Goal: Task Accomplishment & Management: Use online tool/utility

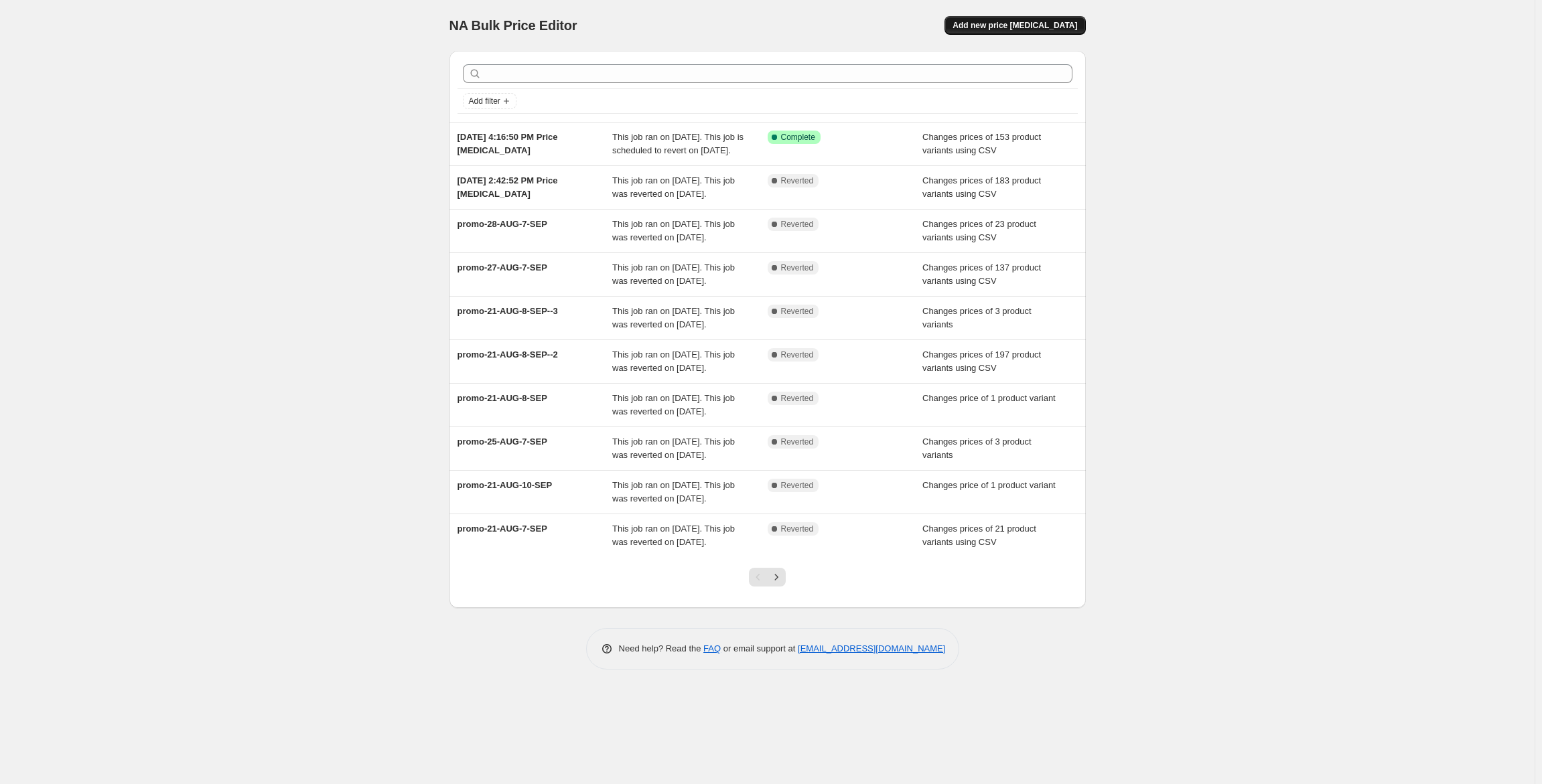
click at [1036, 24] on span "Add new price [MEDICAL_DATA]" at bounding box center [1015, 25] width 125 height 10
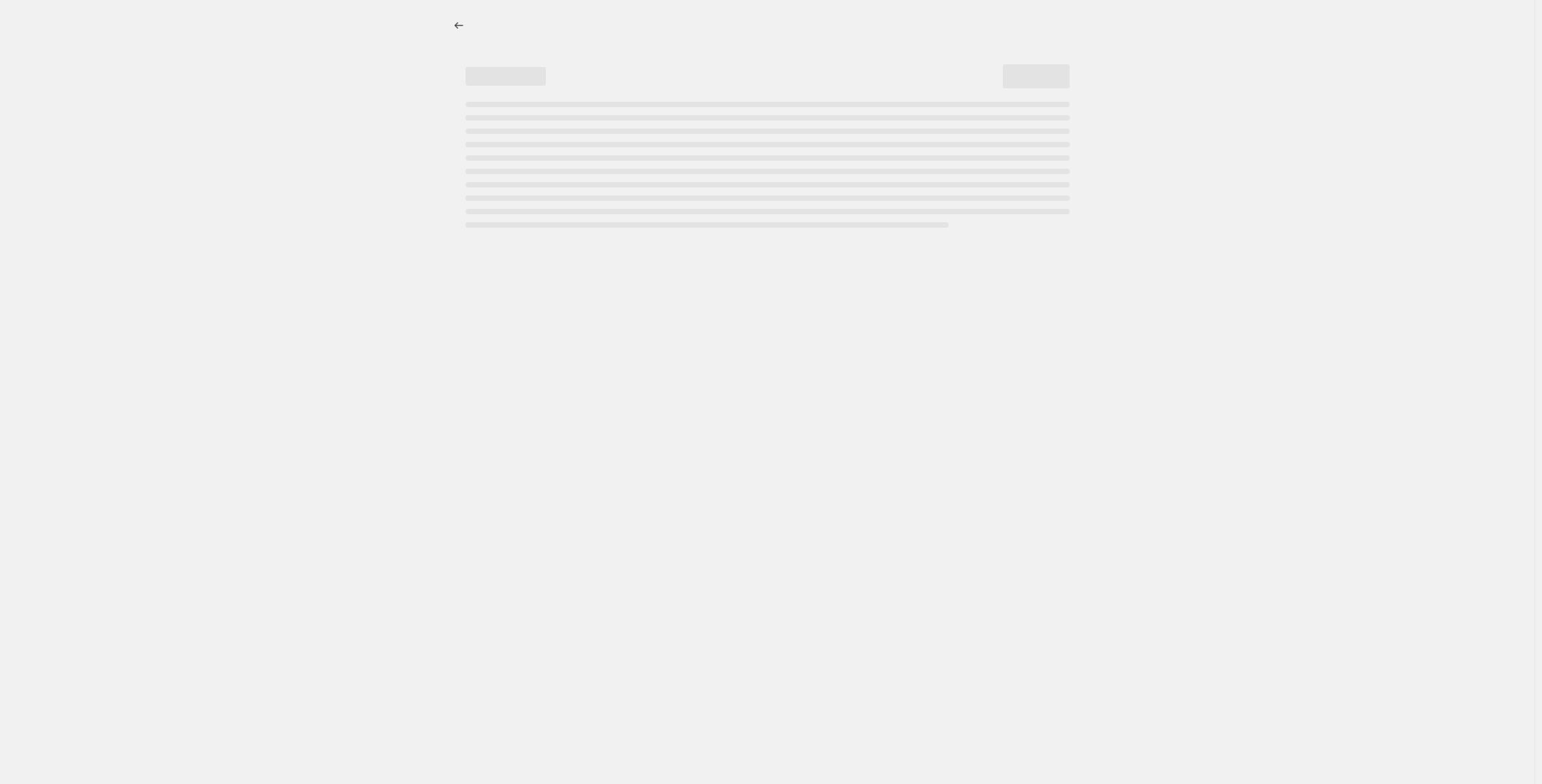
select select "percentage"
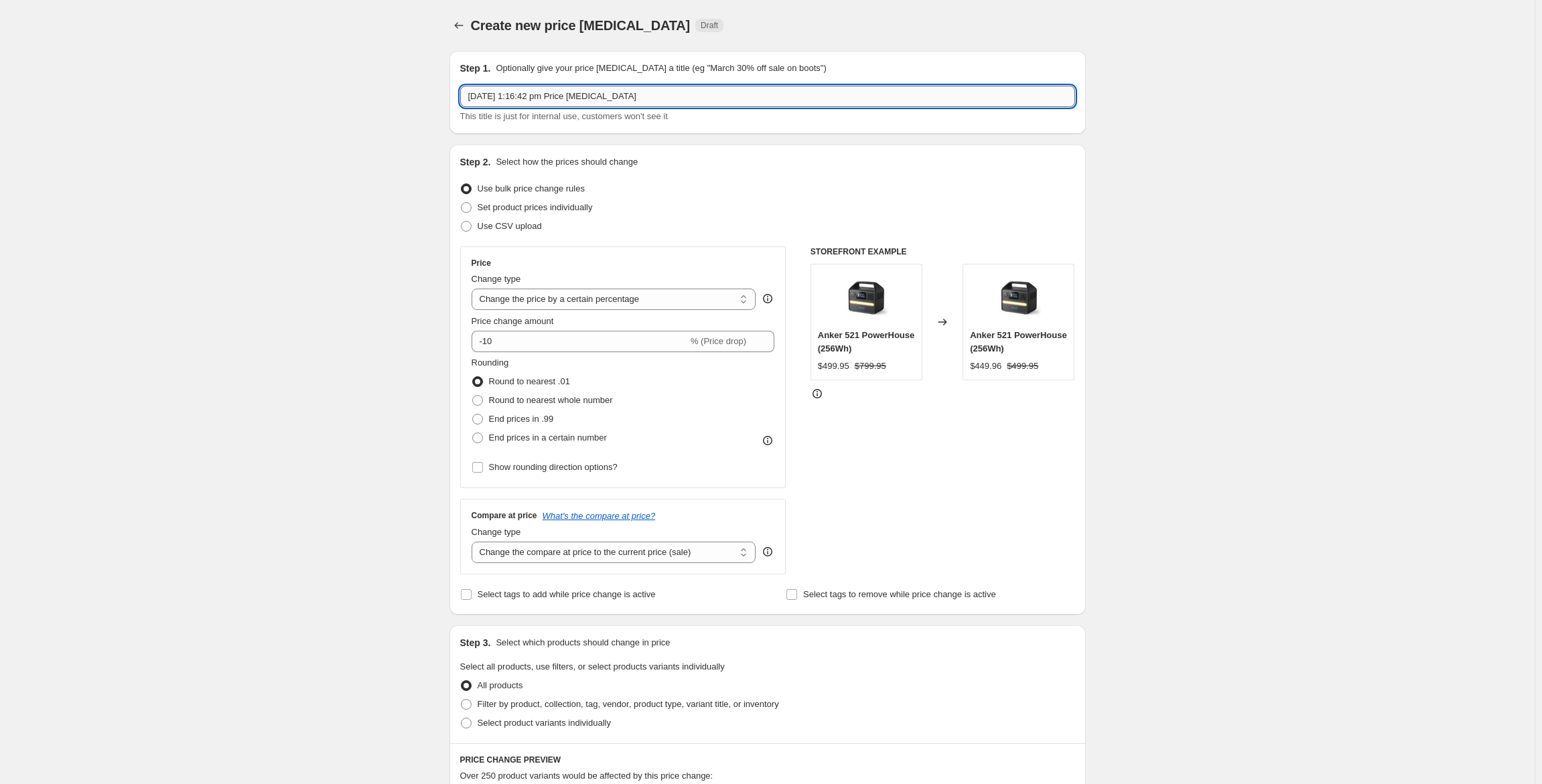
click at [640, 95] on input "[DATE] 1:16:42 pm Price [MEDICAL_DATA]" at bounding box center [767, 96] width 615 height 22
type input "[DATE] 1:16:42 pm Price [MEDICAL_DATA] - Pure"
click at [470, 206] on span at bounding box center [466, 208] width 10 height 10
click at [461, 202] on input "Set product prices individually" at bounding box center [461, 202] width 1 height 1
radio input "true"
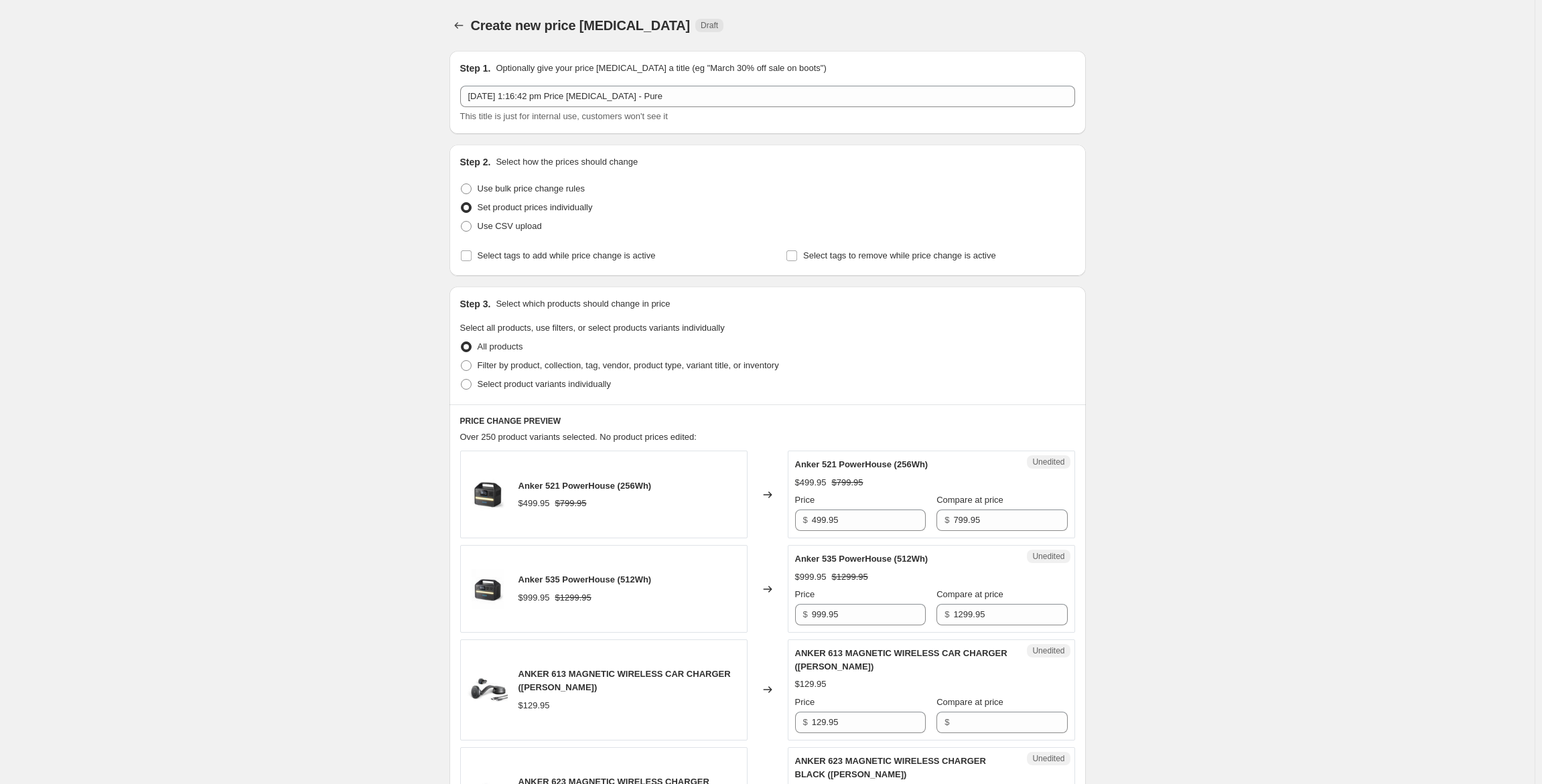
scroll to position [67, 0]
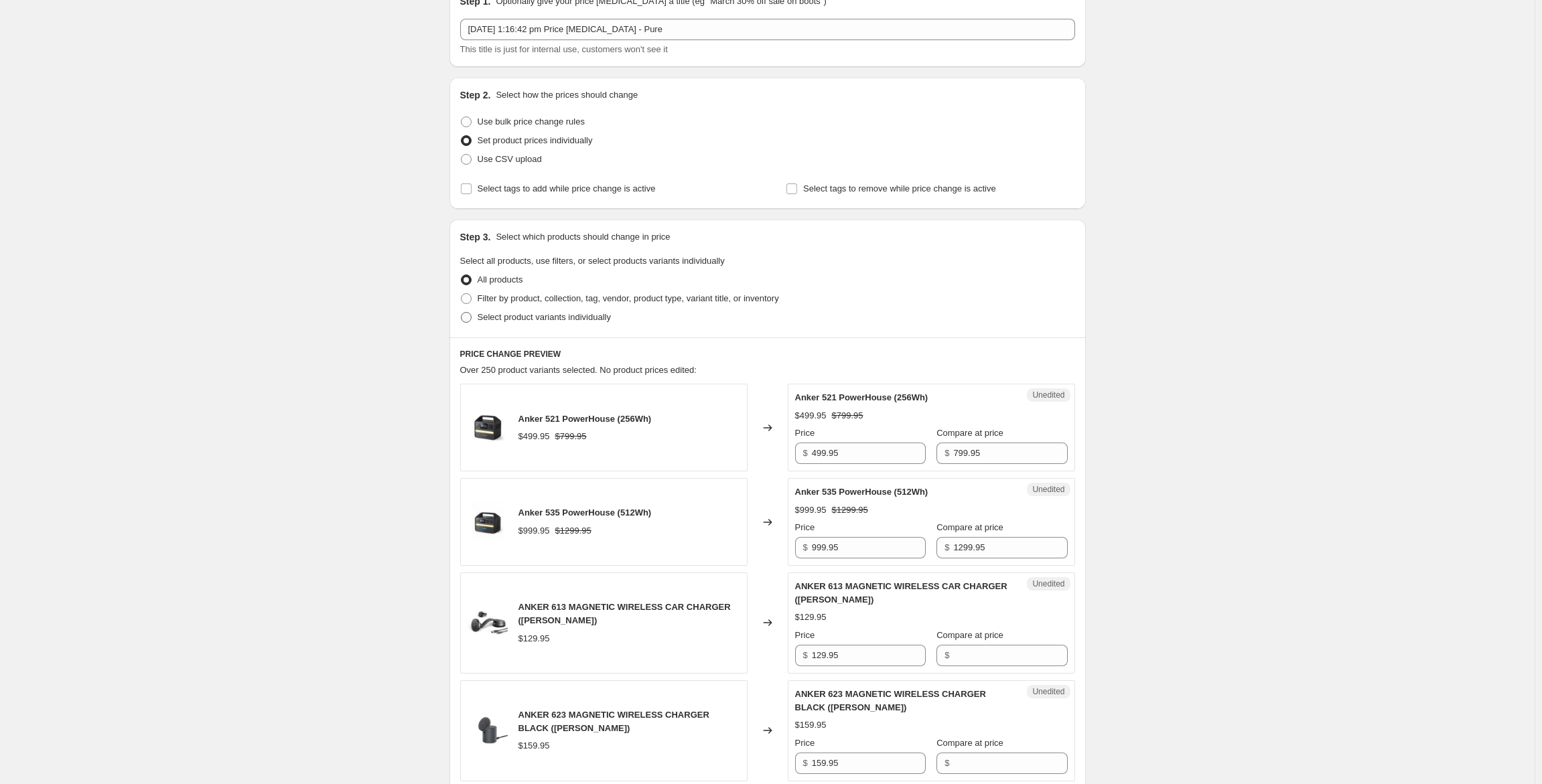
click at [466, 315] on span at bounding box center [466, 317] width 10 height 10
click at [461, 312] on input "Select product variants individually" at bounding box center [461, 312] width 1 height 1
radio input "true"
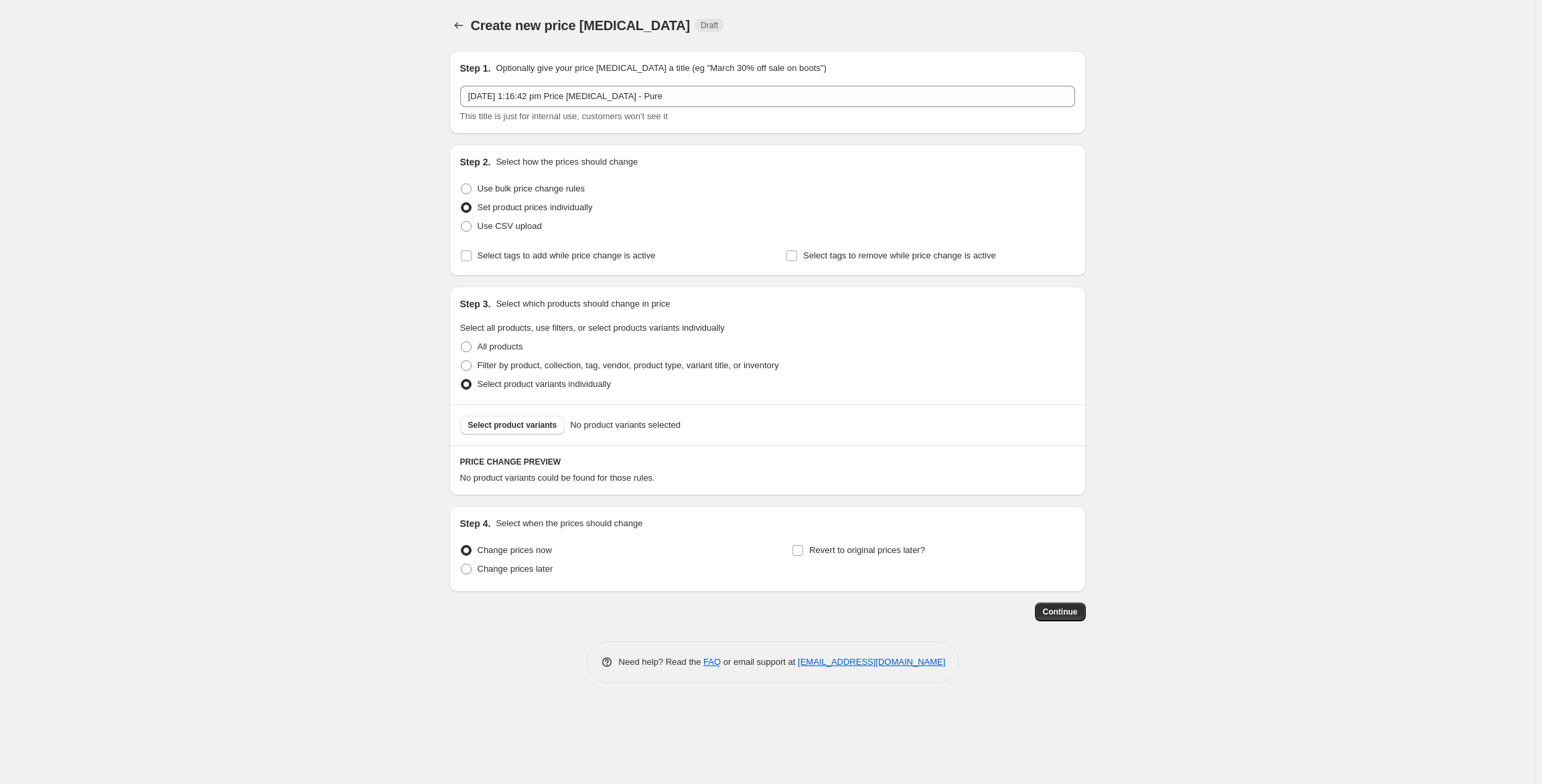
scroll to position [0, 0]
click at [499, 425] on span "Select product variants" at bounding box center [516, 425] width 89 height 10
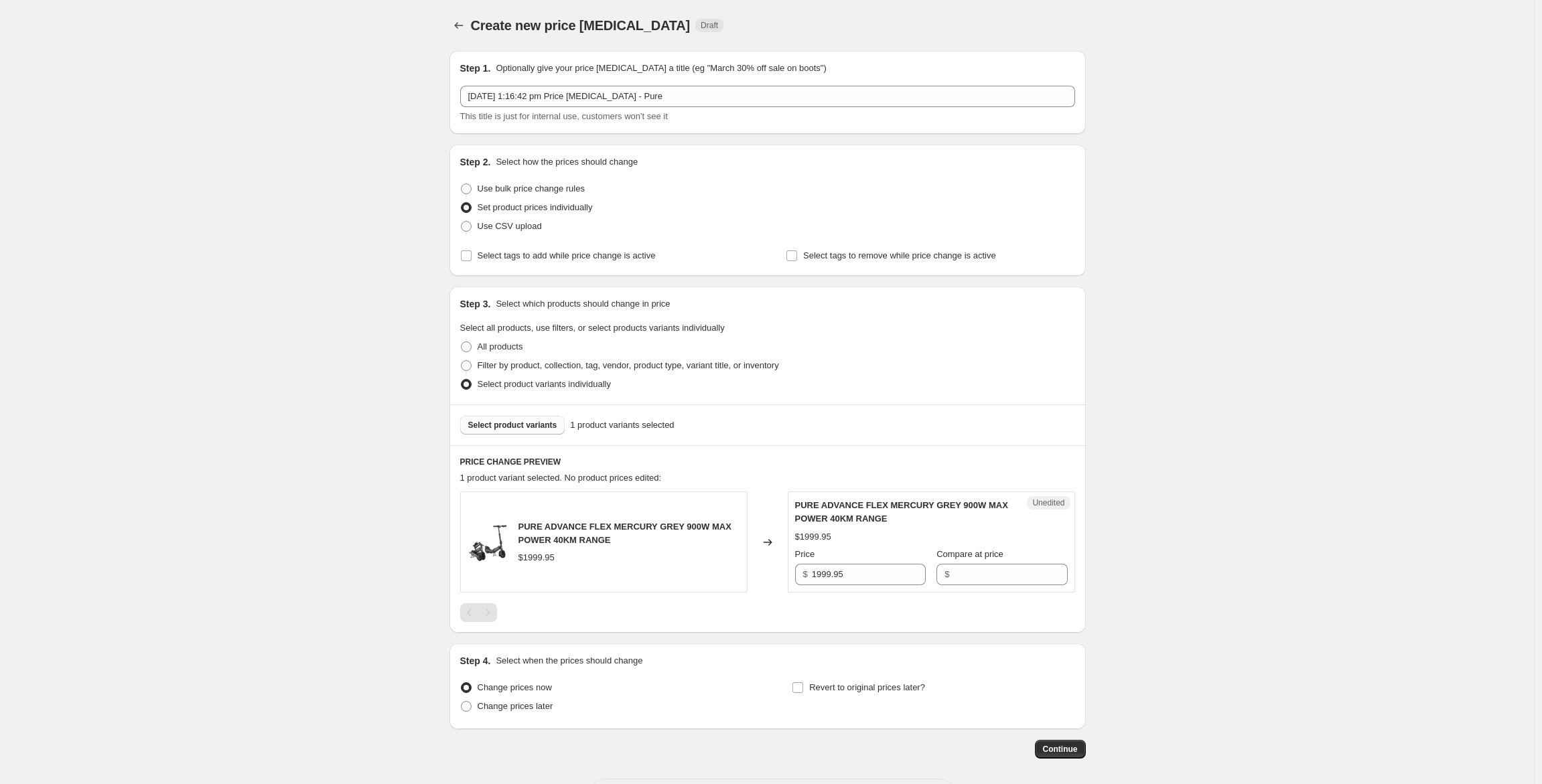
scroll to position [56, 0]
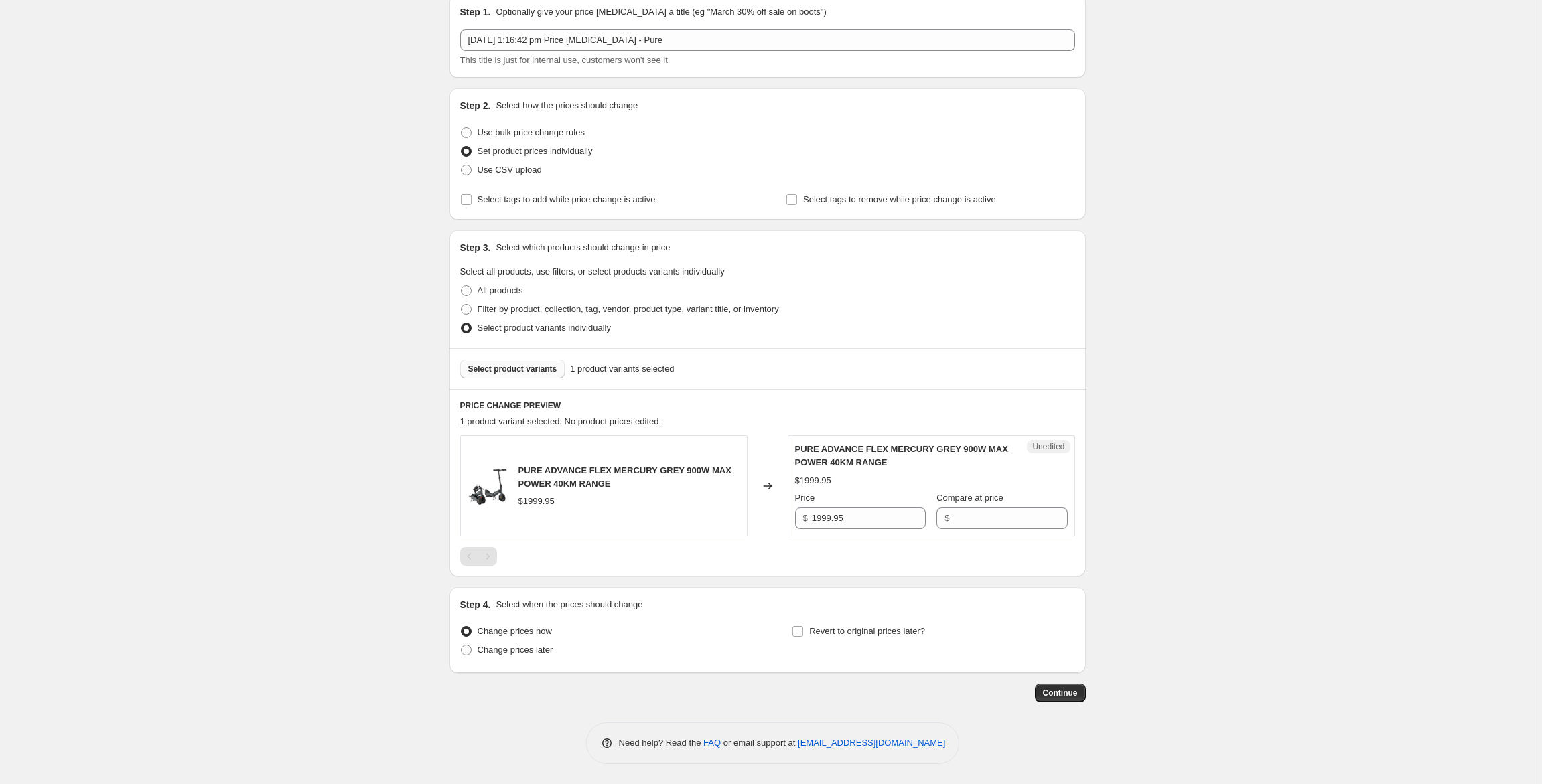
click at [504, 372] on span "Select product variants" at bounding box center [513, 369] width 89 height 10
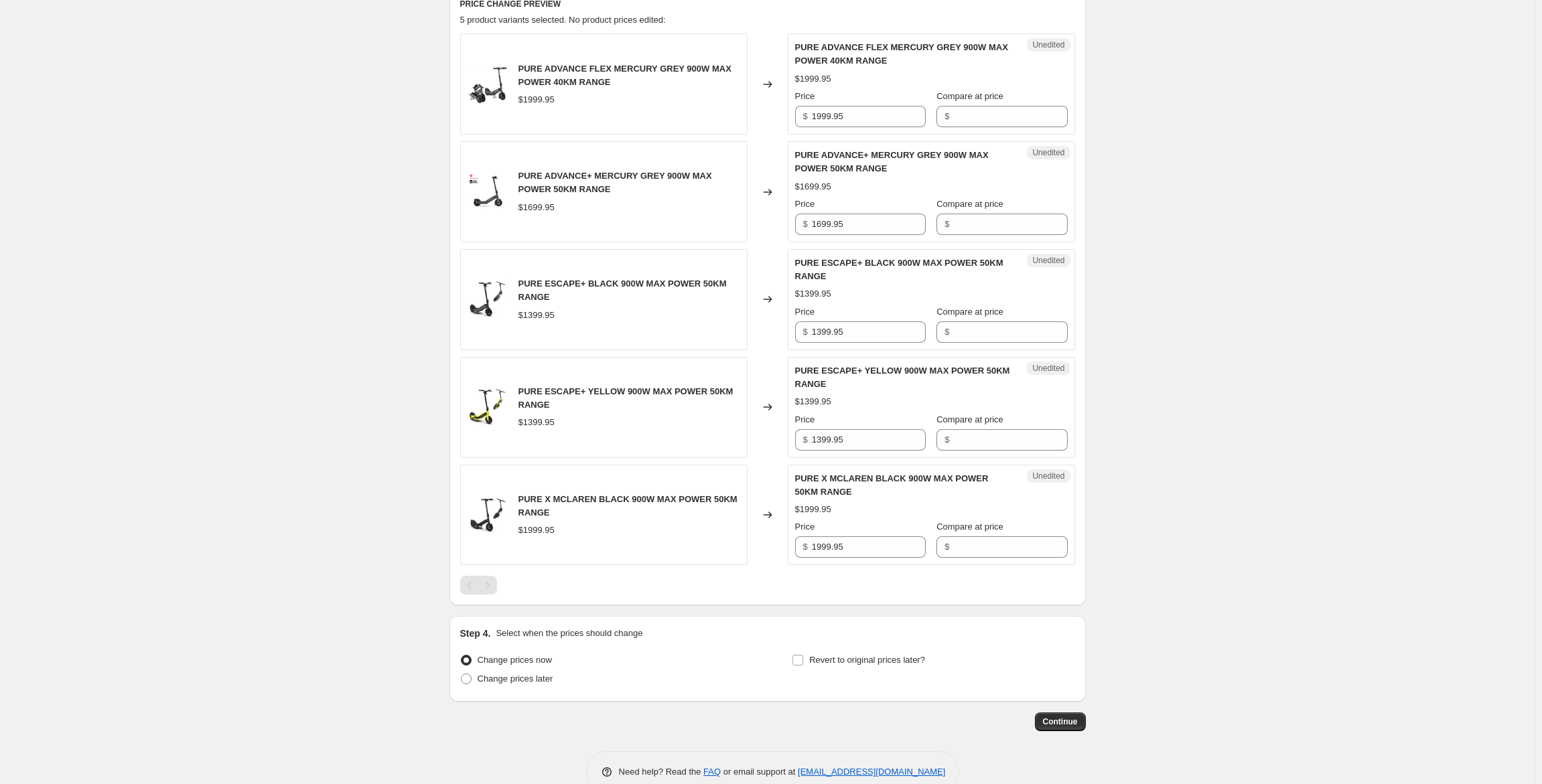
scroll to position [391, 0]
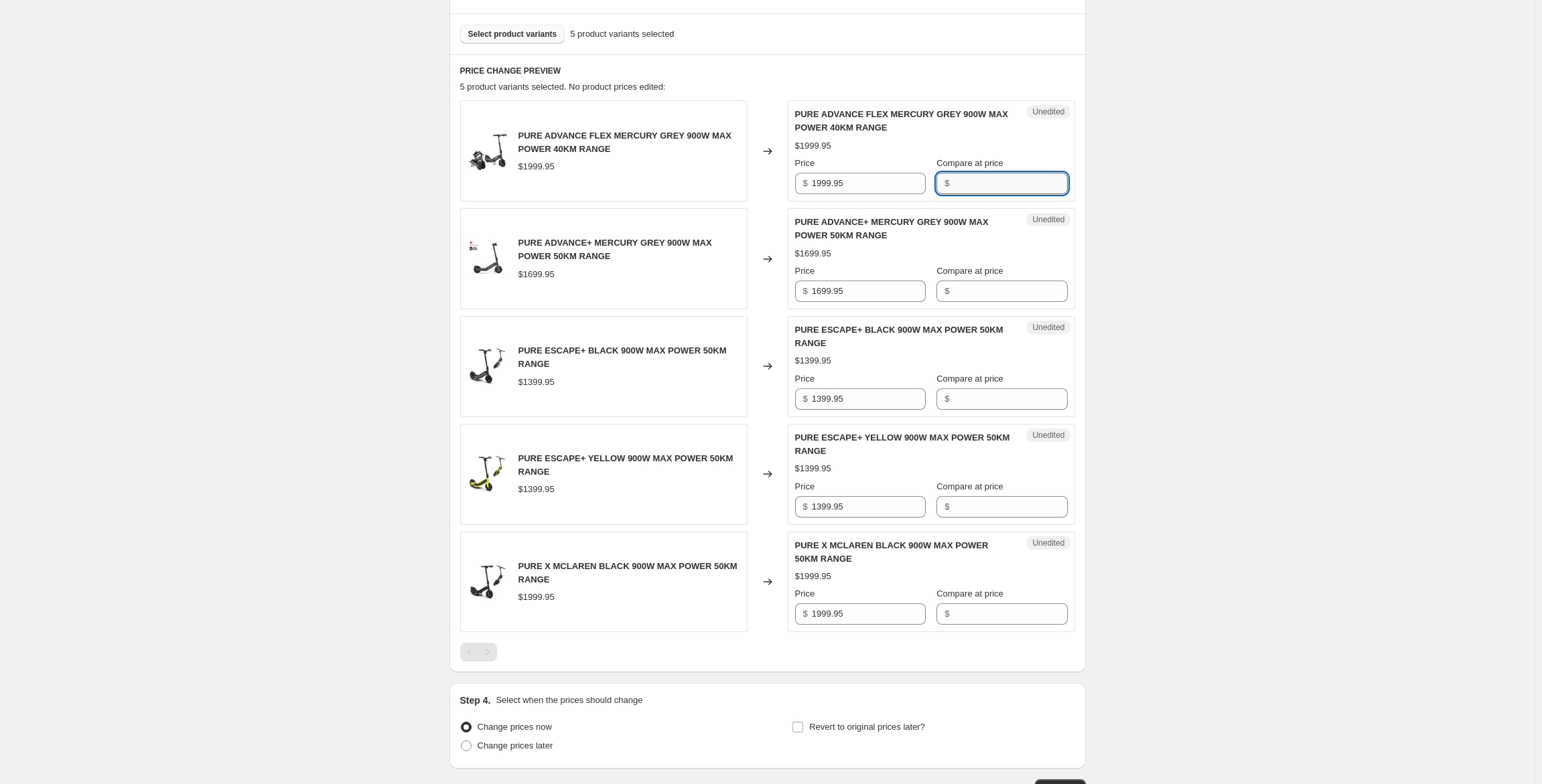
click at [967, 178] on input "Compare at price" at bounding box center [1010, 183] width 114 height 22
paste input "1,699.96"
type input "1,699.96"
click at [987, 292] on input "Compare at price" at bounding box center [1010, 291] width 114 height 22
paste input "1,499.95"
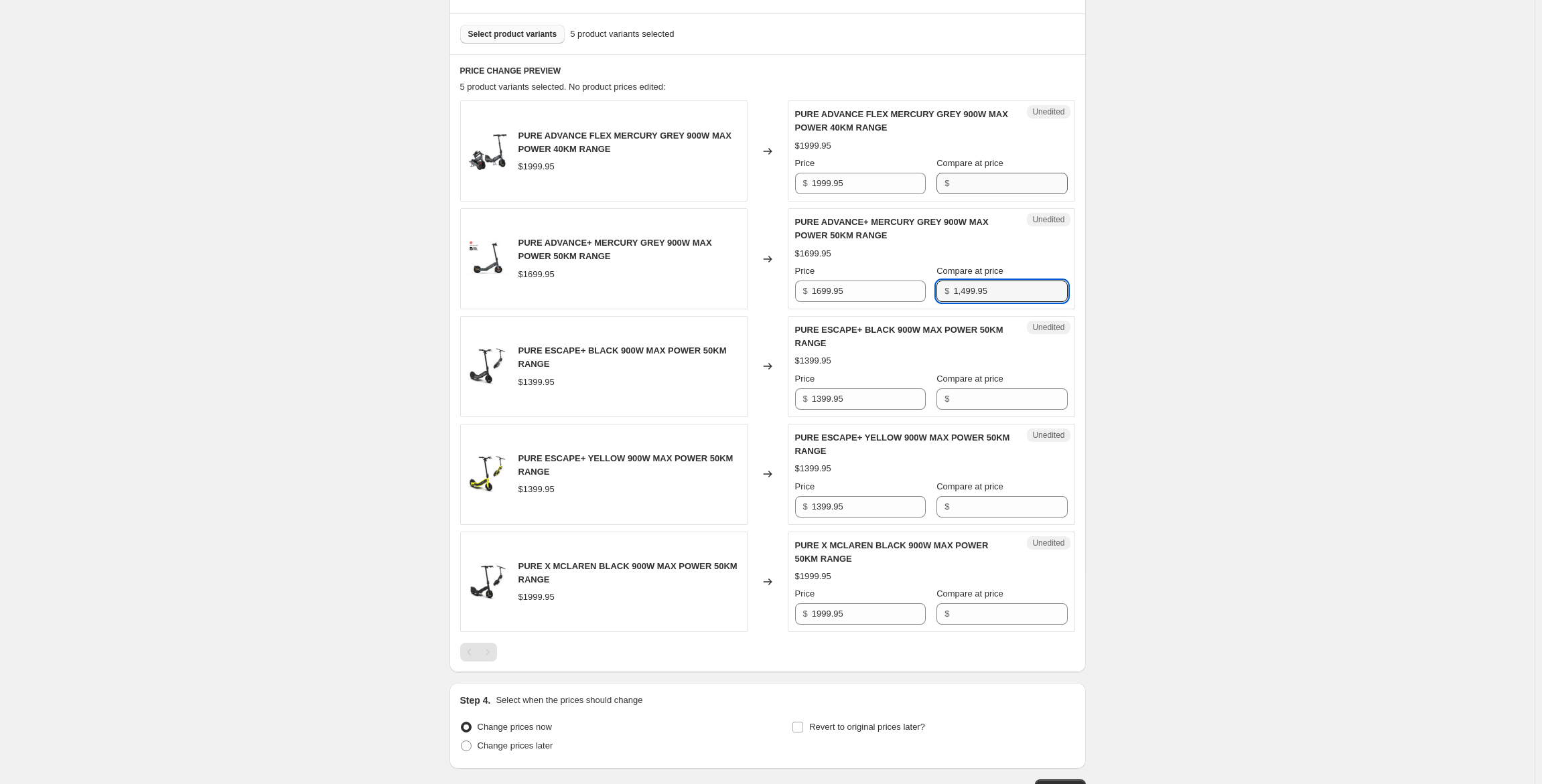
type input "1,499.95"
click at [971, 180] on input "Compare at price" at bounding box center [1010, 183] width 114 height 22
click at [981, 188] on input "Compare at price" at bounding box center [1010, 183] width 114 height 22
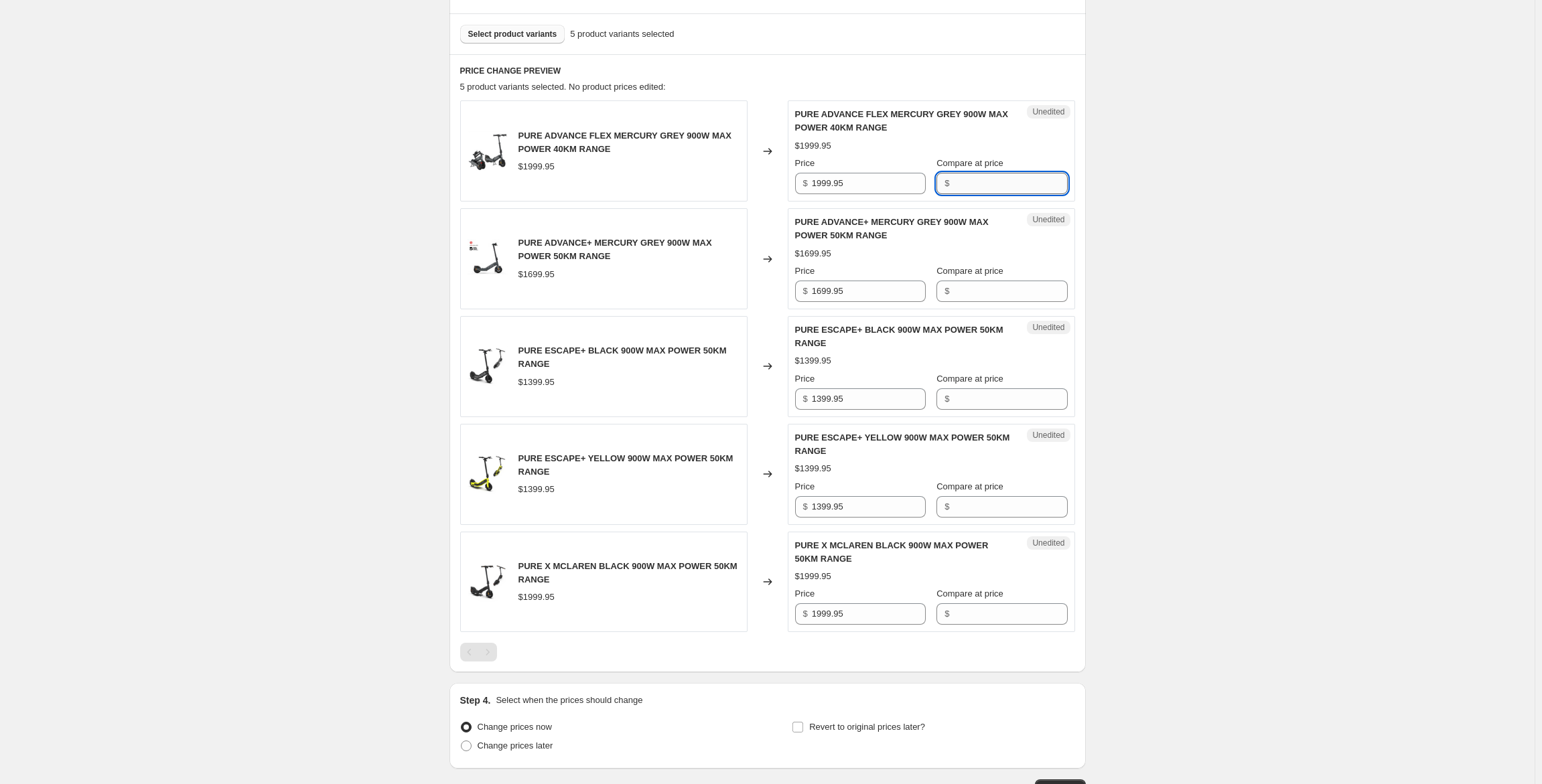
click at [982, 188] on input "Compare at price" at bounding box center [1010, 183] width 114 height 22
click at [984, 188] on input "Compare at price" at bounding box center [1010, 183] width 114 height 22
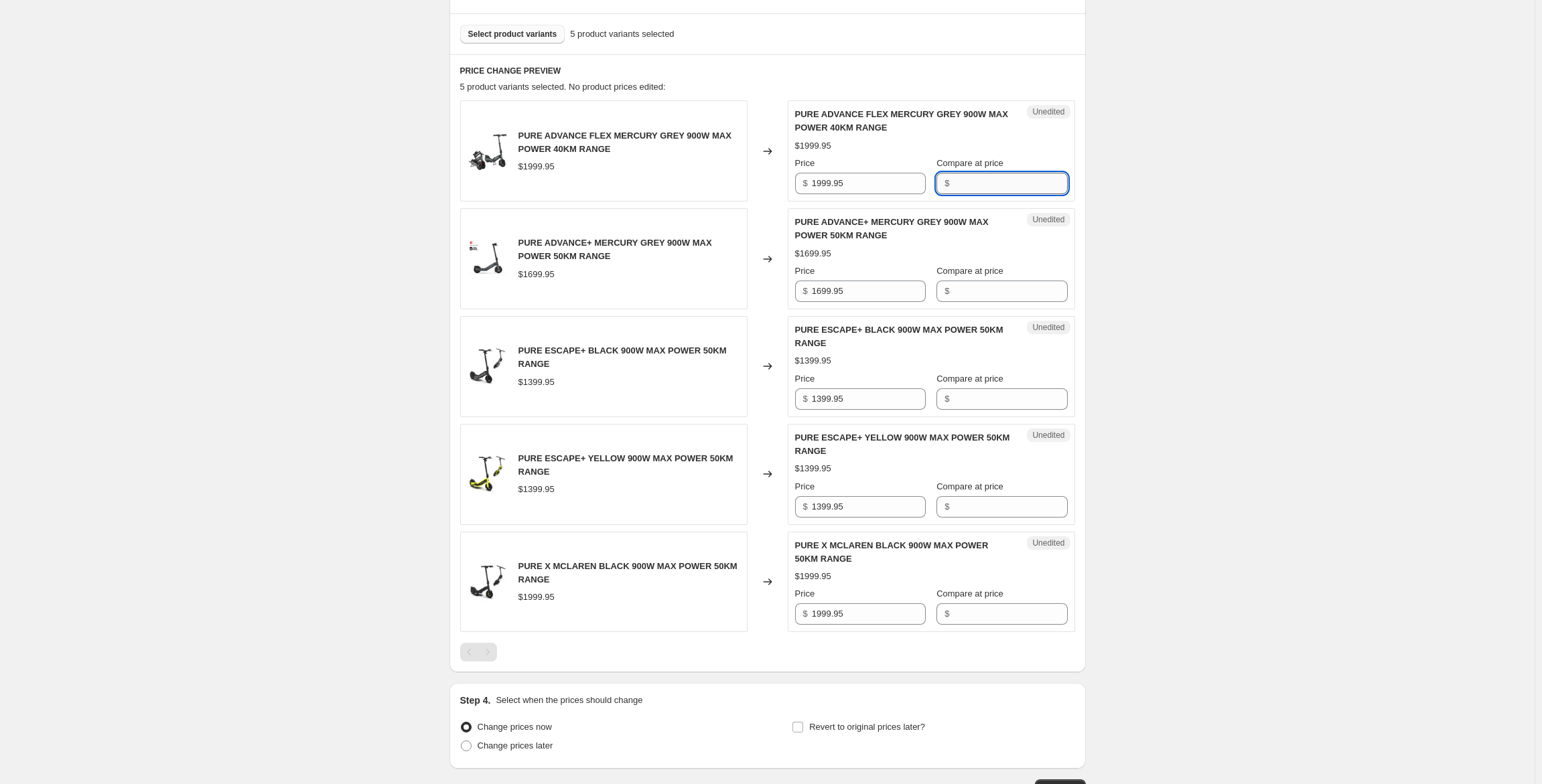
click at [984, 188] on input "Compare at price" at bounding box center [1010, 183] width 114 height 22
type input "1699.96"
click at [993, 291] on div "PURE ADVANCE+ MERCURY GREY 900W MAX POWER 50KM RANGE $1699.95 Price $ 1699.95 C…" at bounding box center [931, 259] width 273 height 87
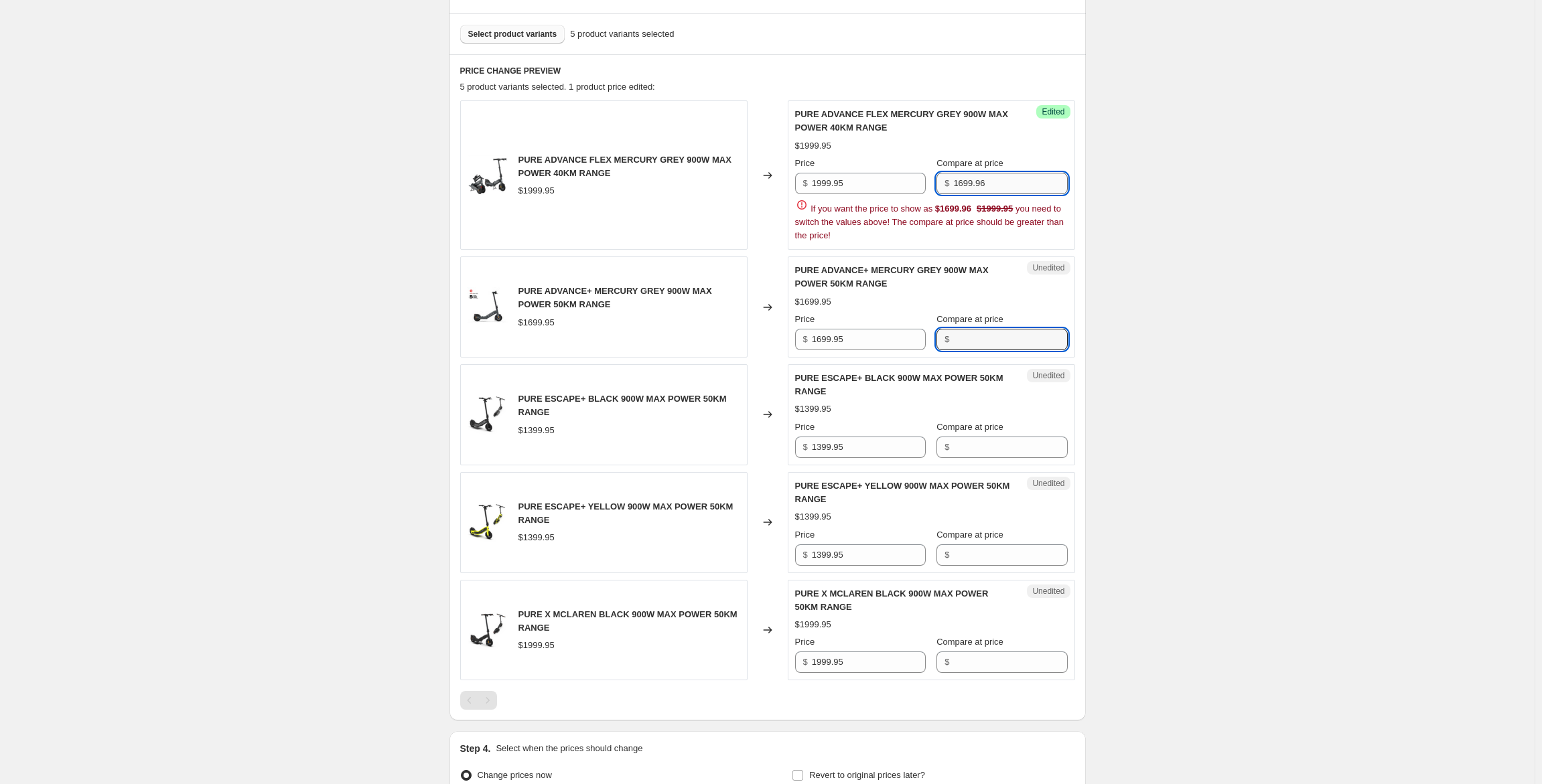
click at [969, 183] on input "1699.96" at bounding box center [1010, 183] width 114 height 22
click at [954, 184] on div "$" at bounding box center [1001, 183] width 131 height 22
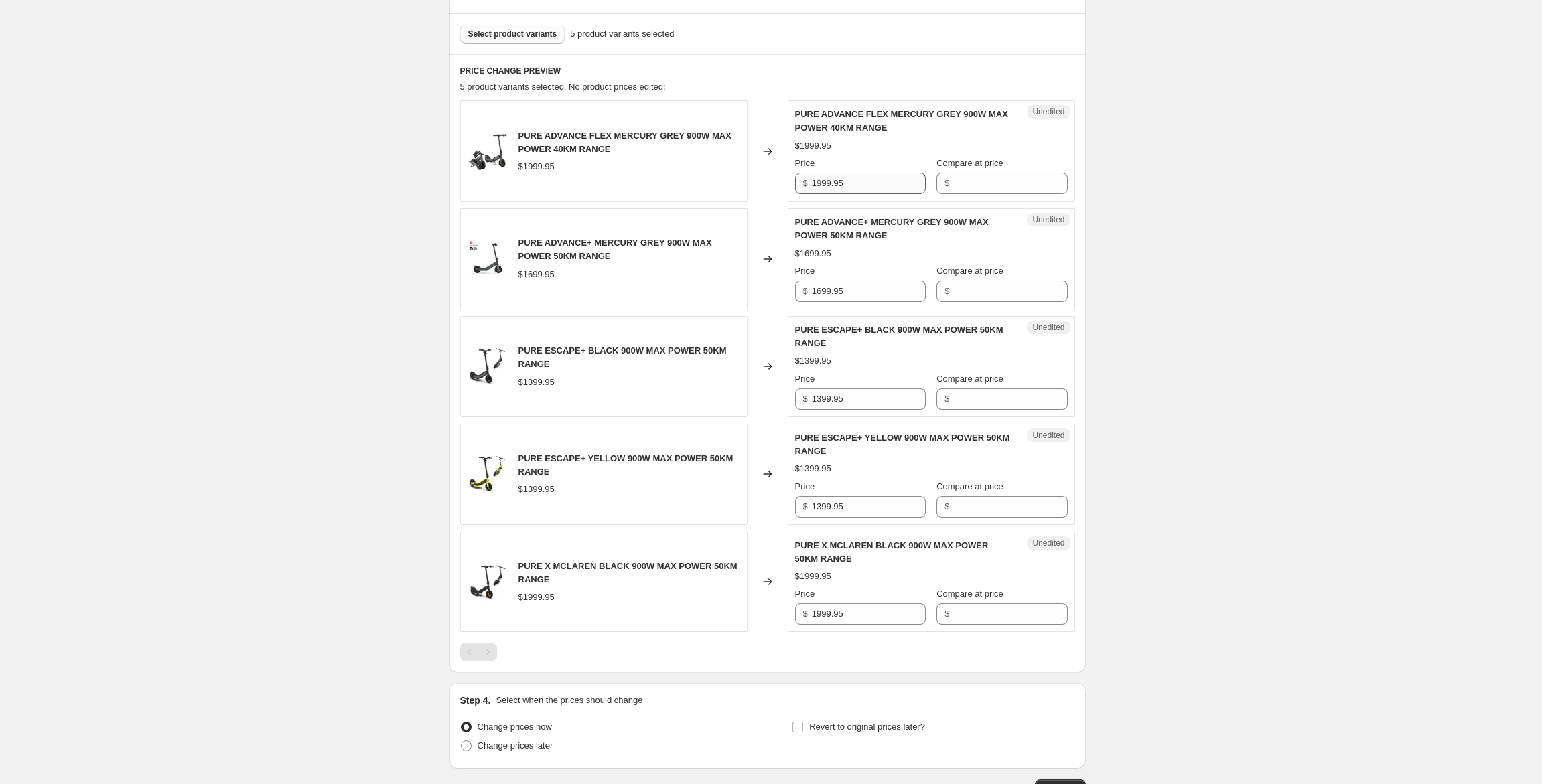
drag, startPoint x: 813, startPoint y: 183, endPoint x: 883, endPoint y: 185, distance: 70.0
click at [883, 185] on div "$ 1999.95" at bounding box center [860, 183] width 131 height 22
click at [864, 182] on input "1999.95" at bounding box center [869, 183] width 114 height 22
click at [836, 178] on input "1999.95" at bounding box center [869, 183] width 114 height 22
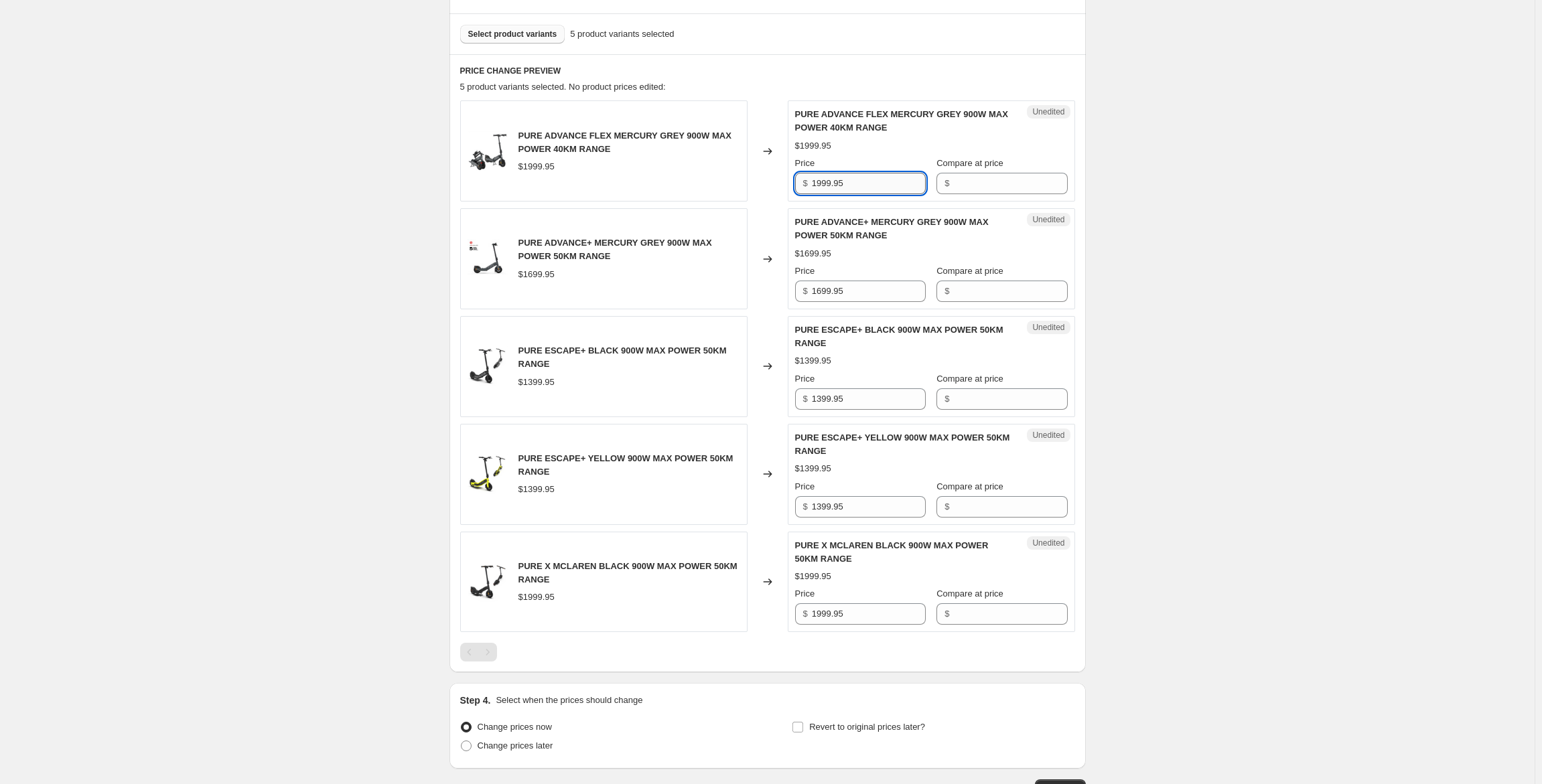
click at [836, 178] on input "1999.95" at bounding box center [869, 183] width 114 height 22
type input "1699.96"
click at [977, 185] on input "Compare at price" at bounding box center [1010, 183] width 114 height 22
type input "1999.95"
drag, startPoint x: 815, startPoint y: 289, endPoint x: 860, endPoint y: 287, distance: 45.0
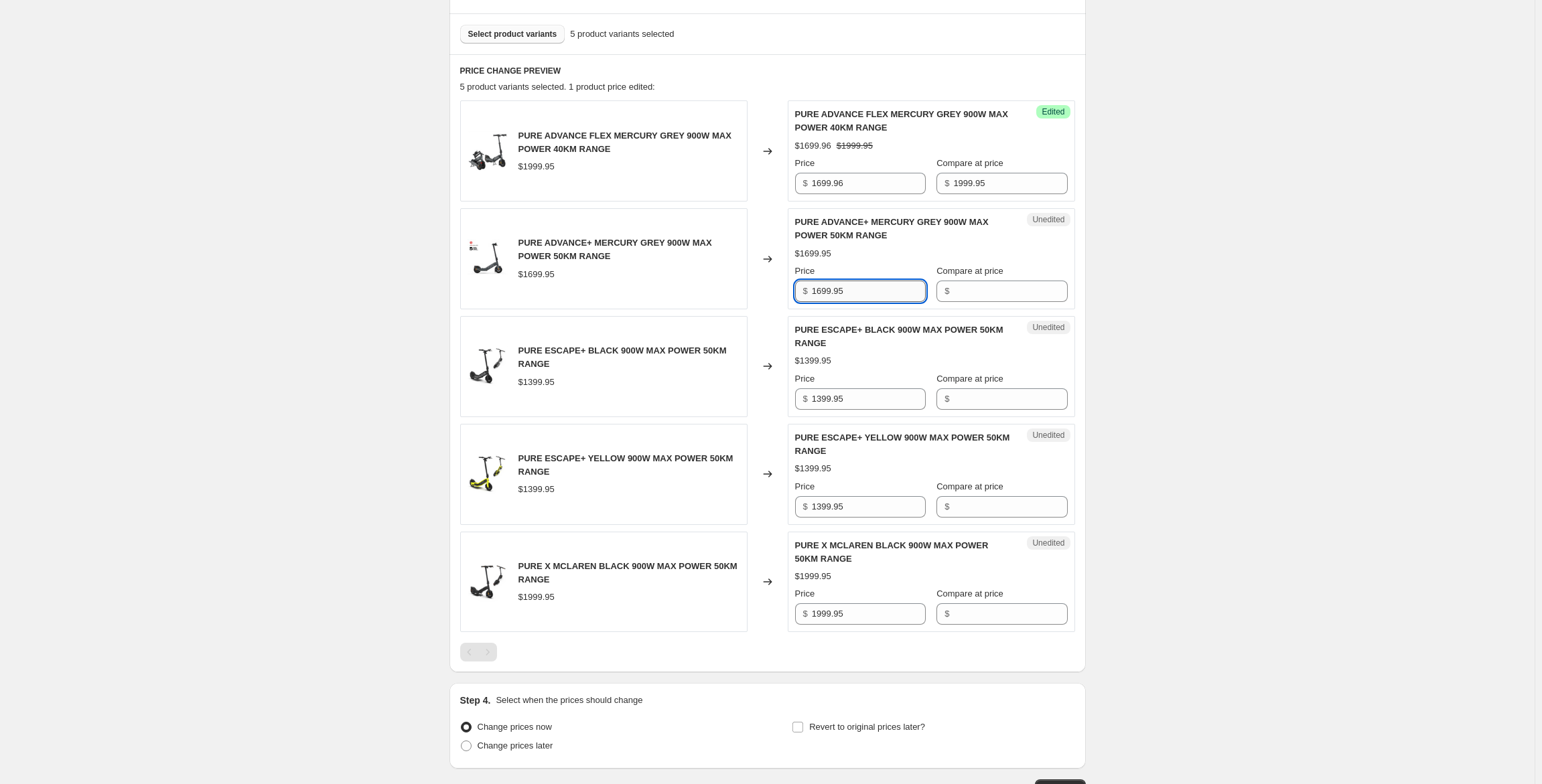
click at [860, 287] on input "1699.95" at bounding box center [869, 291] width 114 height 22
type input "1699.95"
click at [981, 292] on input "Compare at price" at bounding box center [1010, 291] width 114 height 22
paste input "1699.95"
type input "1699.95"
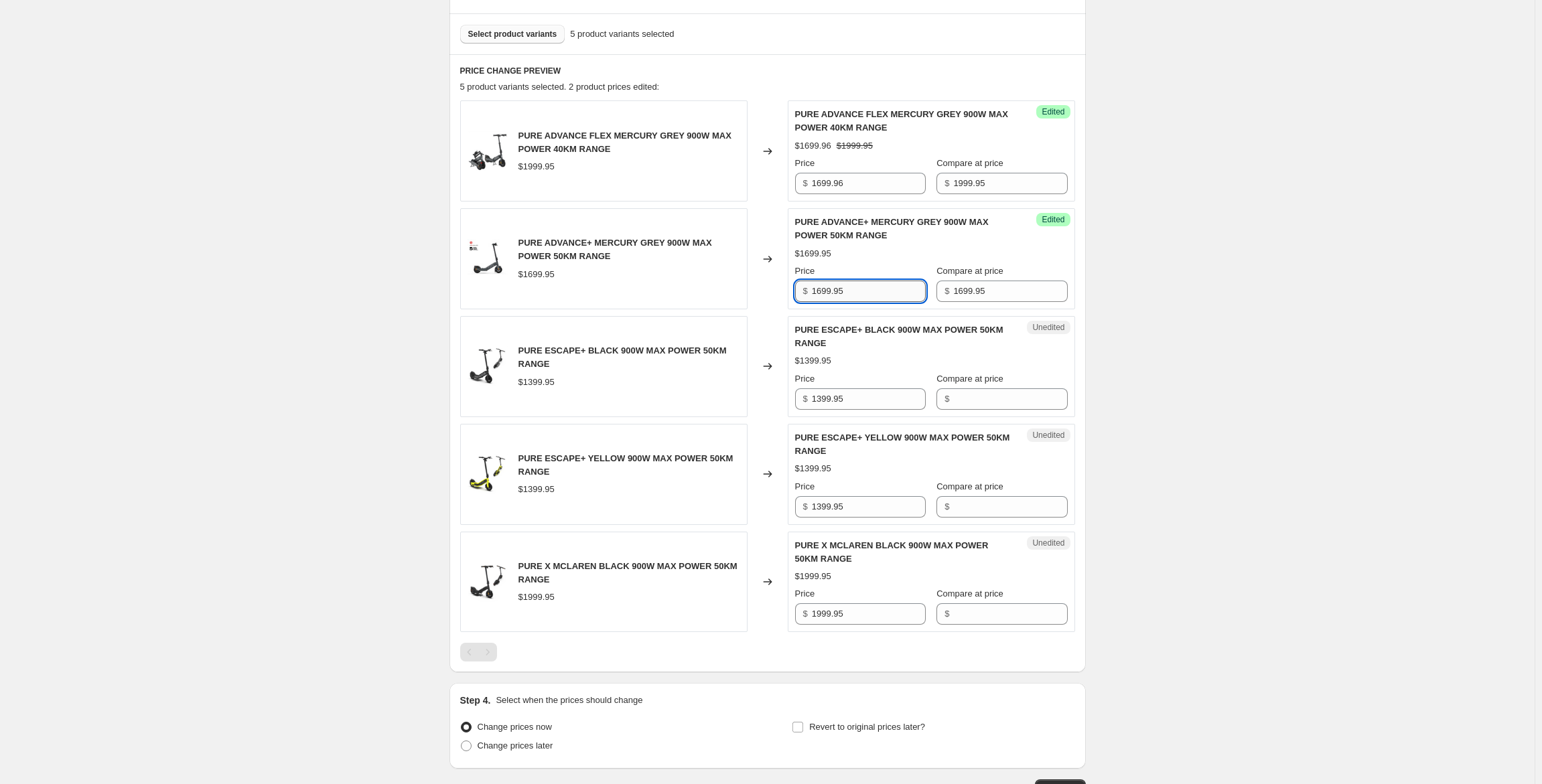
click at [829, 294] on input "1699.95" at bounding box center [869, 291] width 114 height 22
type input "1499.95"
click at [824, 398] on input "1399.95" at bounding box center [869, 399] width 114 height 22
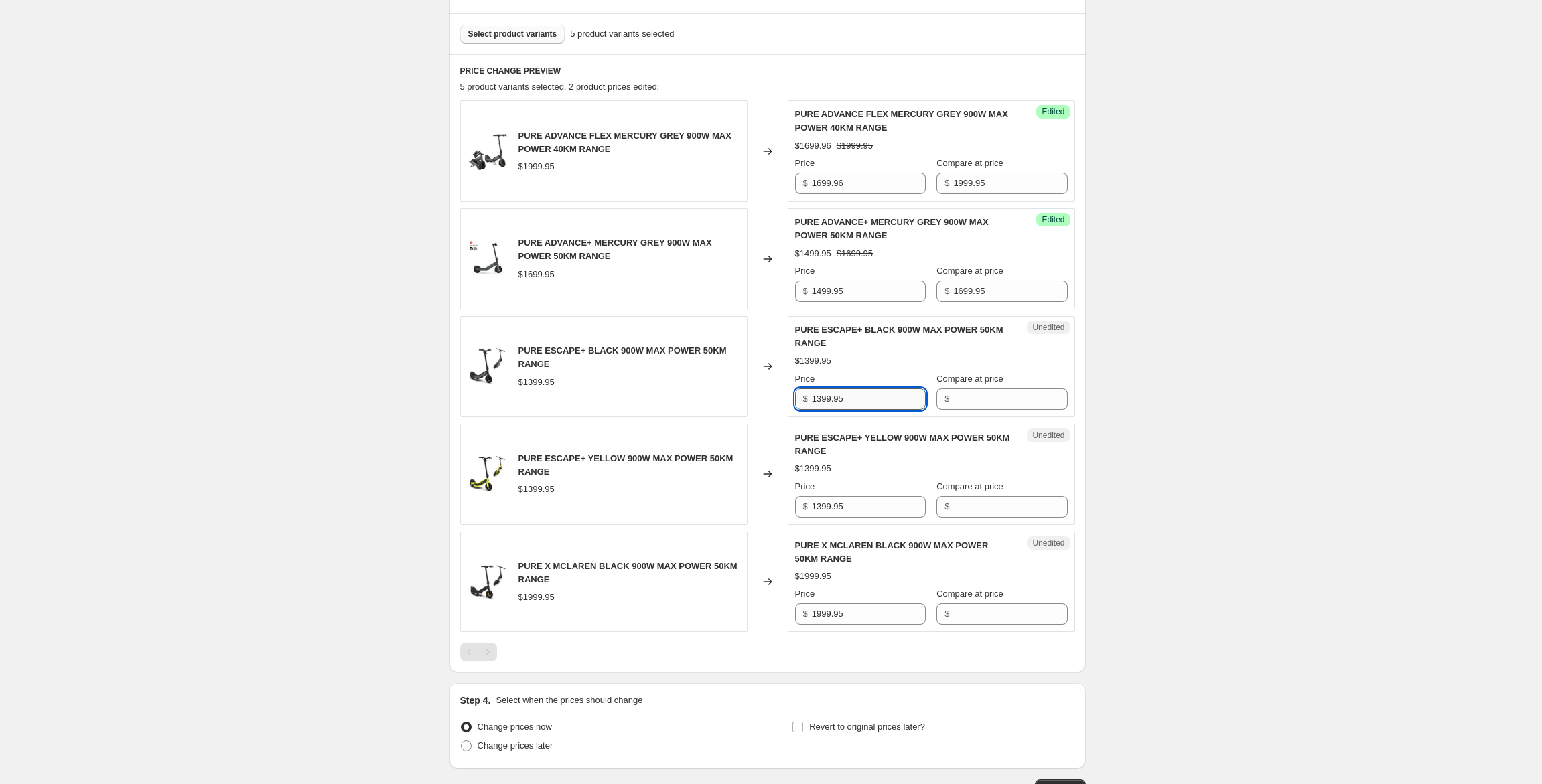
click at [824, 398] on input "1399.95" at bounding box center [869, 399] width 114 height 22
click at [959, 403] on input "Compare at price" at bounding box center [1010, 399] width 114 height 22
paste input "1399.95"
type input "1399.95"
click at [828, 399] on input "1399.95" at bounding box center [869, 399] width 114 height 22
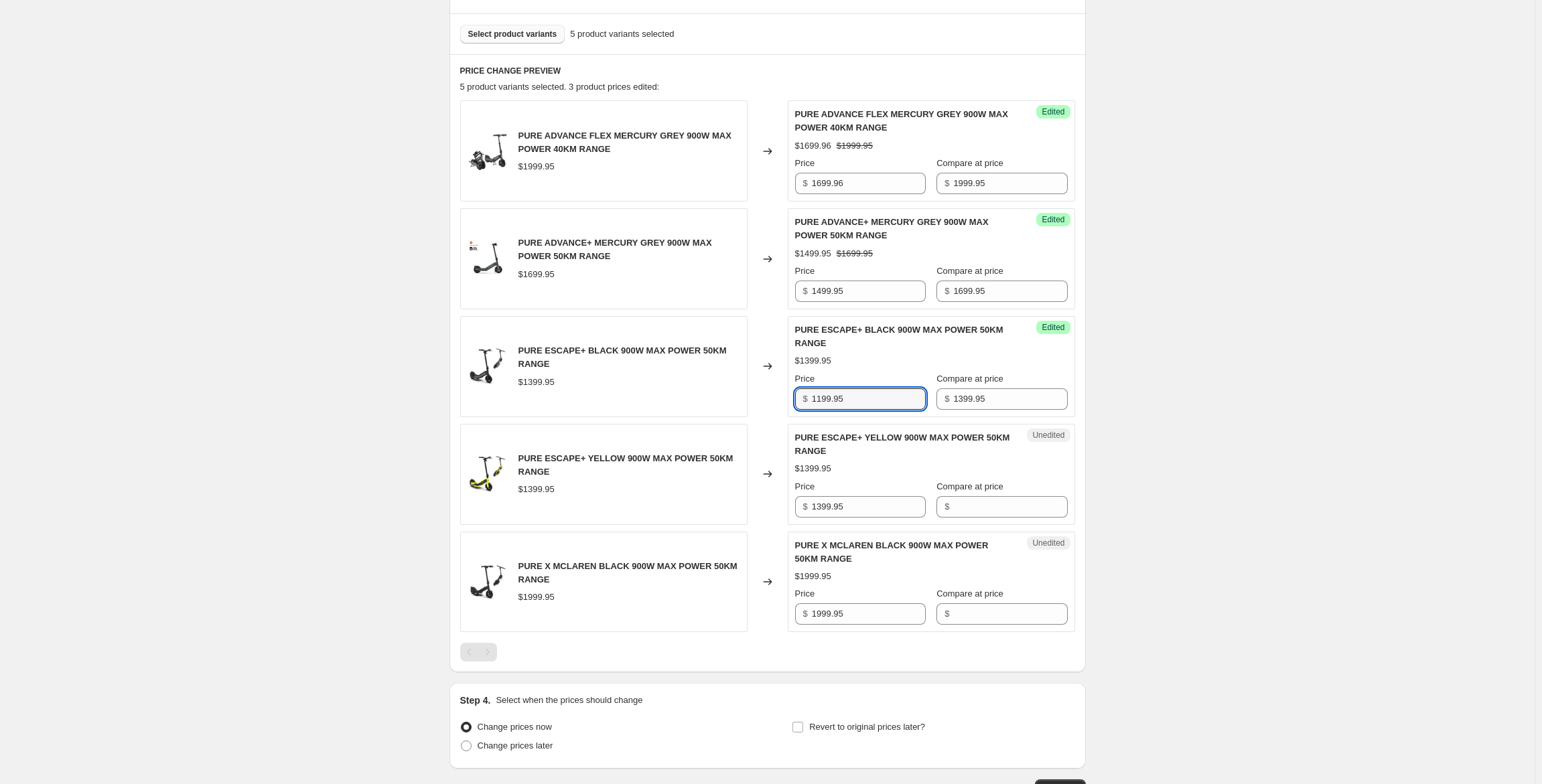
type input "1199.95"
drag, startPoint x: 856, startPoint y: 507, endPoint x: 781, endPoint y: 499, distance: 75.4
click at [781, 499] on div "PURE ESCAPE+ YELLOW 900W MAX POWER 50KM RANGE $1399.95 Changed to Unedited PURE…" at bounding box center [767, 474] width 615 height 101
click at [971, 510] on input "Compare at price" at bounding box center [1010, 506] width 114 height 22
paste input "1399.95"
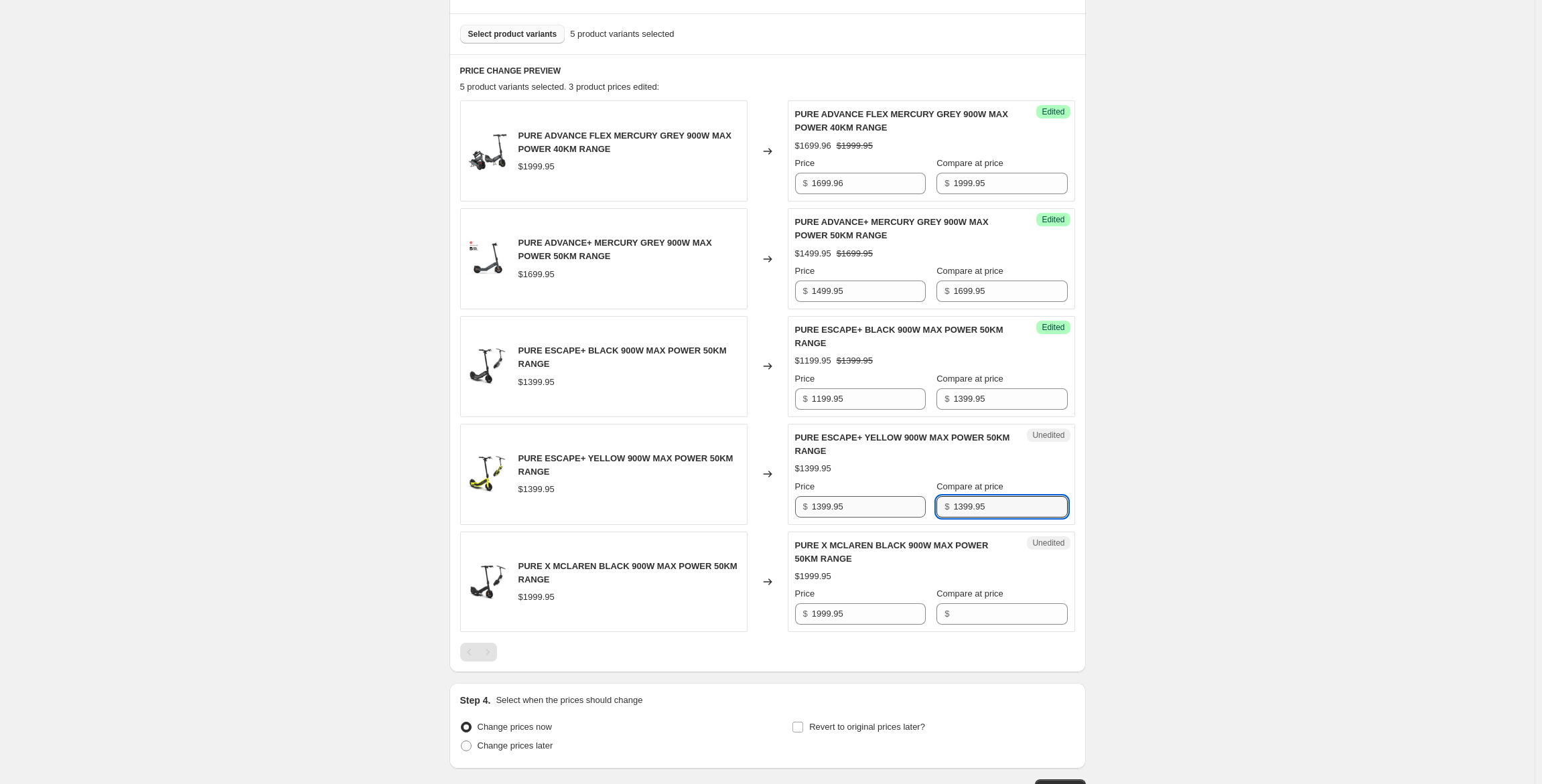
type input "1399.95"
click at [823, 508] on input "1399.95" at bounding box center [869, 506] width 114 height 22
type input "999.95"
drag, startPoint x: 814, startPoint y: 614, endPoint x: 850, endPoint y: 608, distance: 36.5
click at [850, 608] on div "$ 1999.95" at bounding box center [860, 614] width 131 height 22
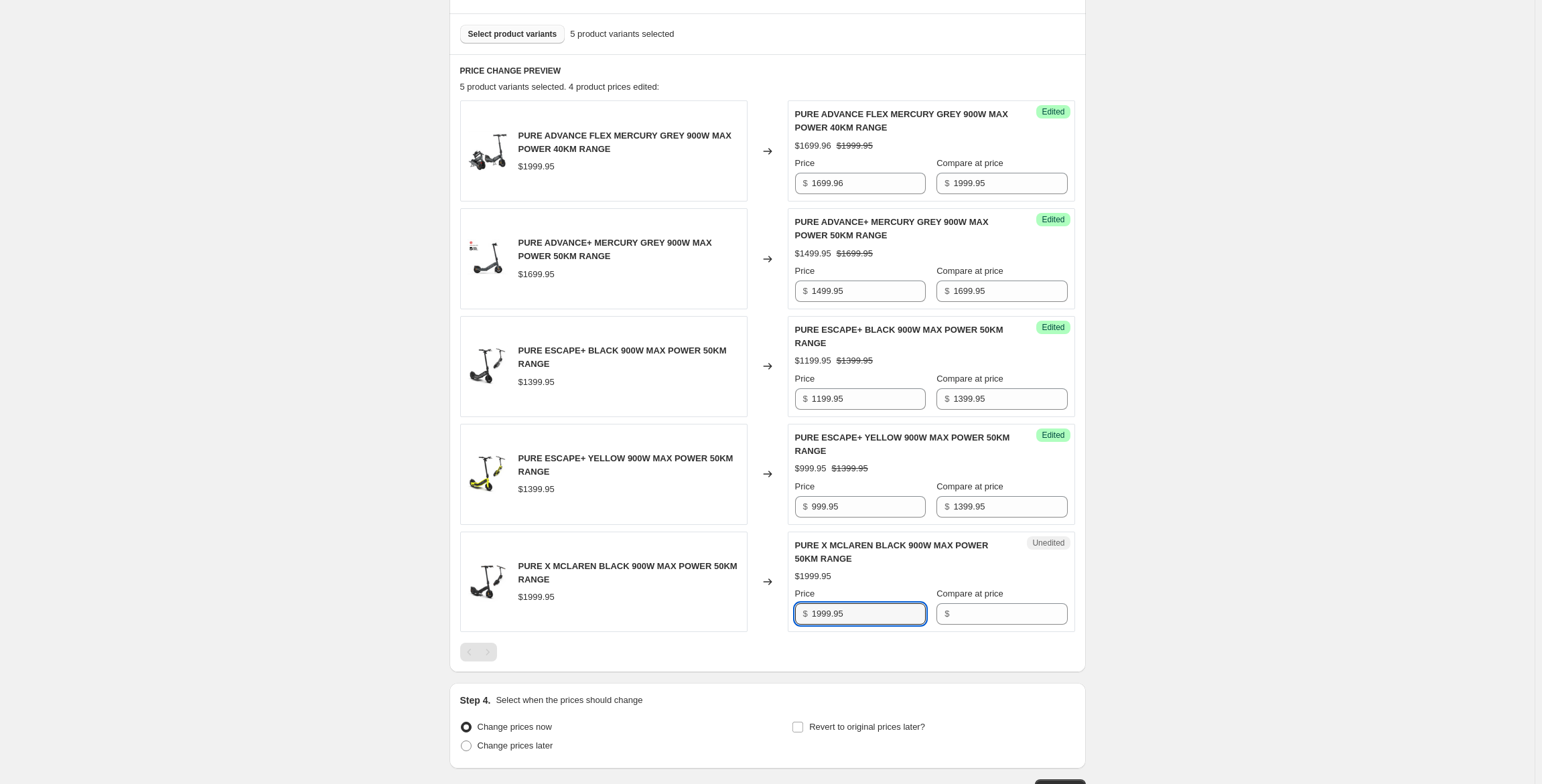
drag, startPoint x: 853, startPoint y: 614, endPoint x: 806, endPoint y: 611, distance: 47.1
click at [806, 611] on div "$ 1999.95" at bounding box center [860, 614] width 131 height 22
click at [953, 617] on input "Compare at price" at bounding box center [1010, 614] width 114 height 22
paste input "1999.95"
type input "1999.95"
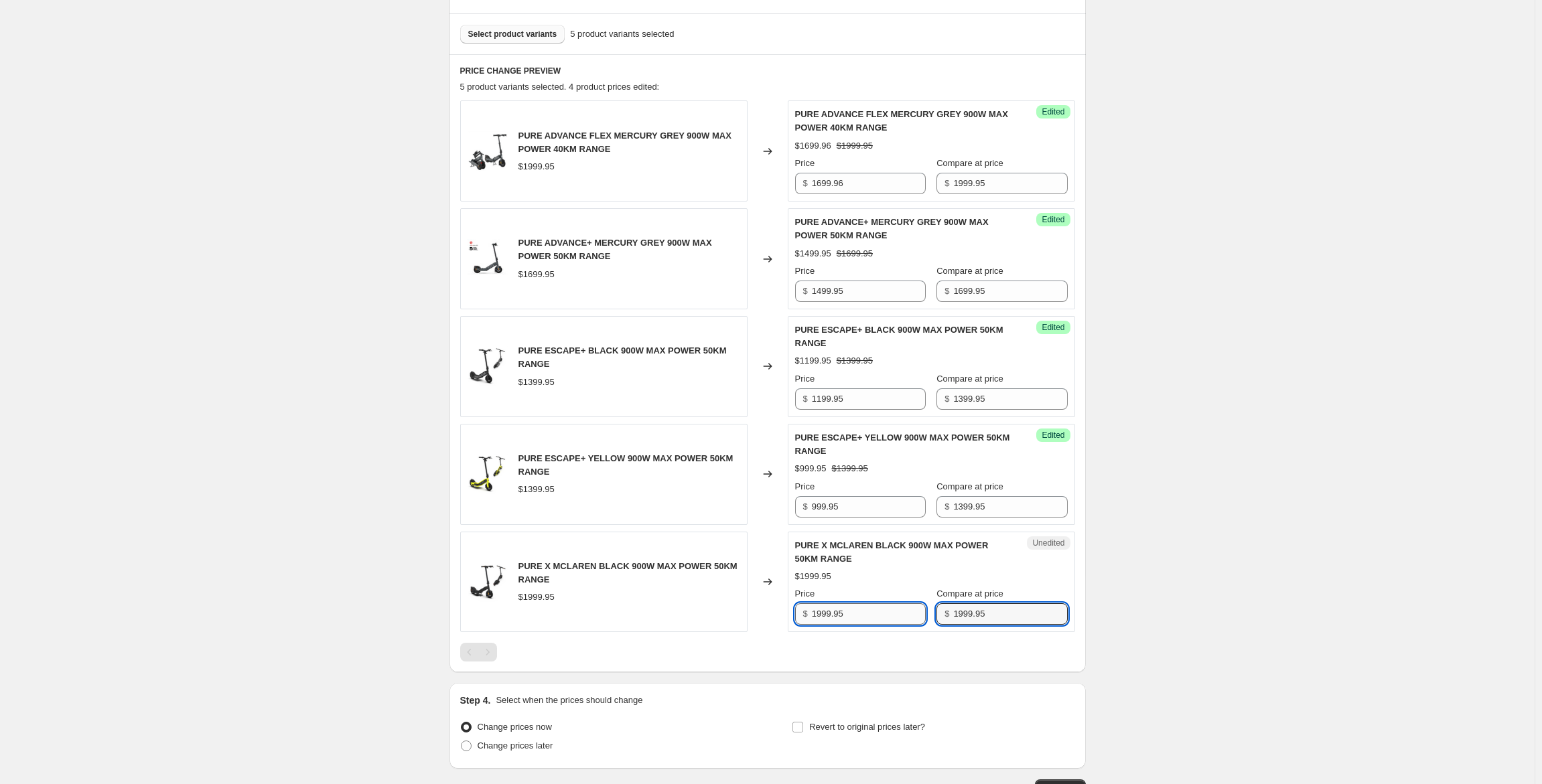
click at [830, 613] on input "1999.95" at bounding box center [869, 614] width 114 height 22
type input "1699.96"
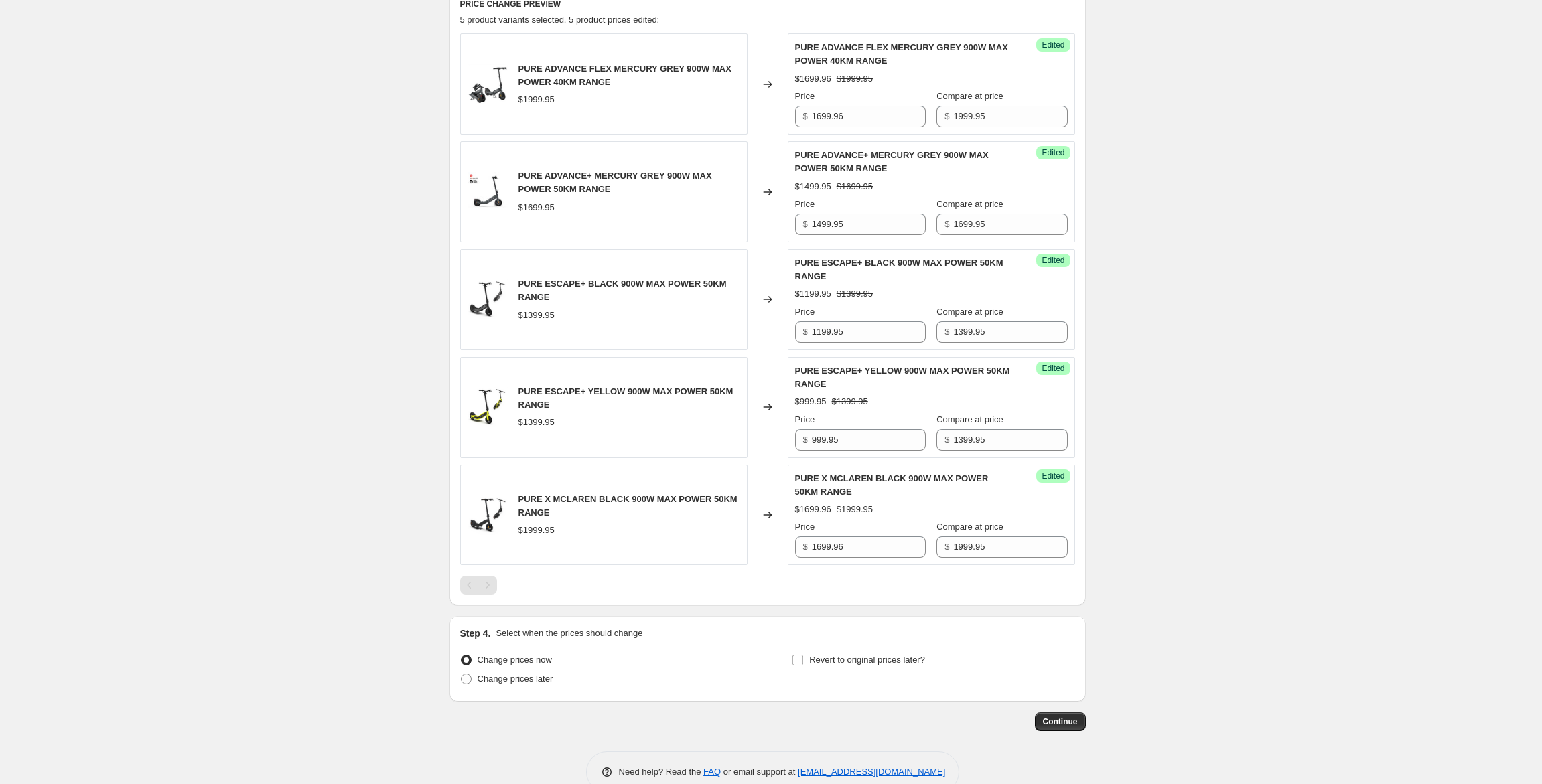
scroll to position [486, 0]
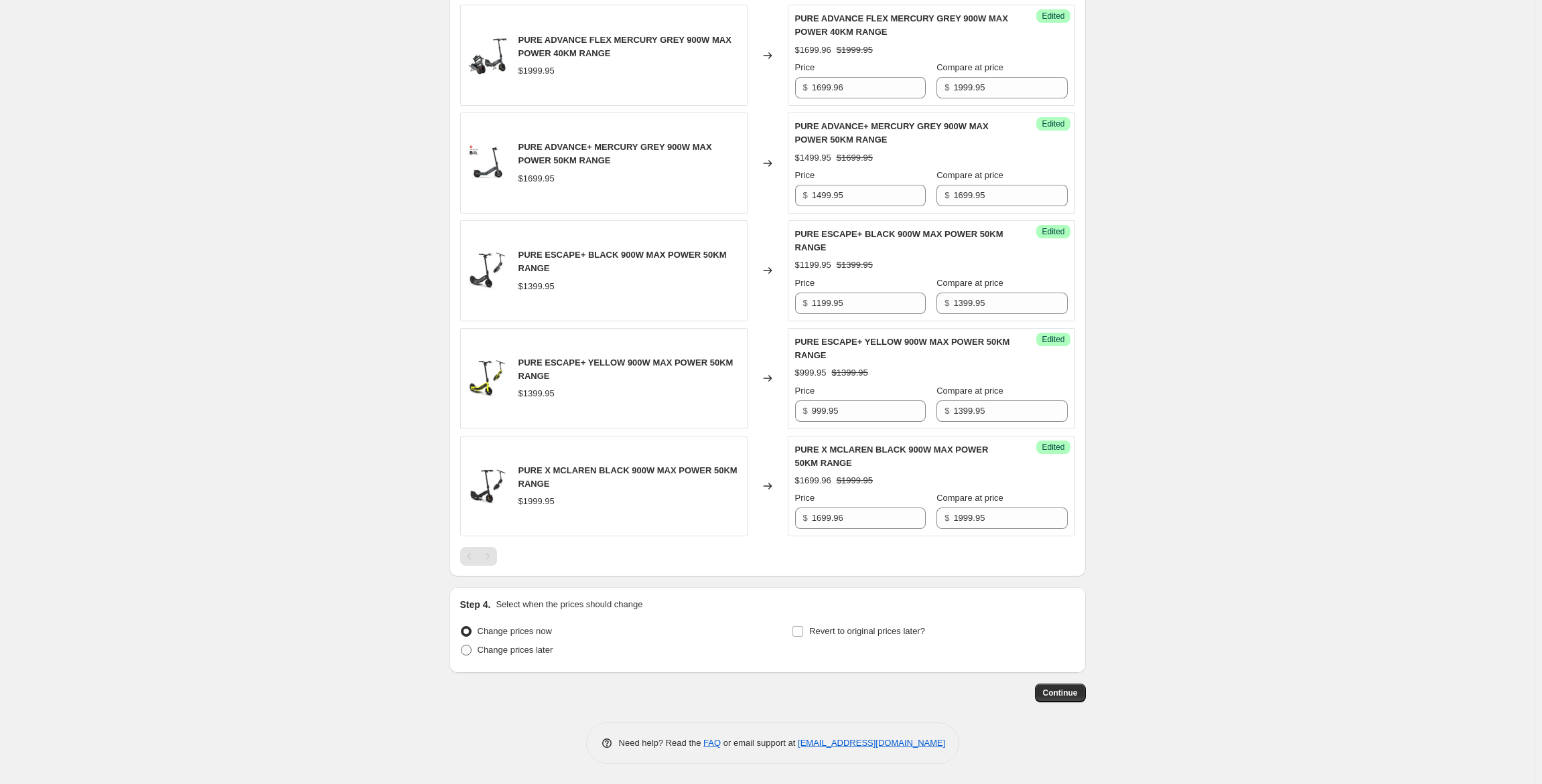
click at [468, 652] on span at bounding box center [466, 650] width 10 height 10
click at [461, 646] on input "Change prices later" at bounding box center [461, 645] width 1 height 1
radio input "true"
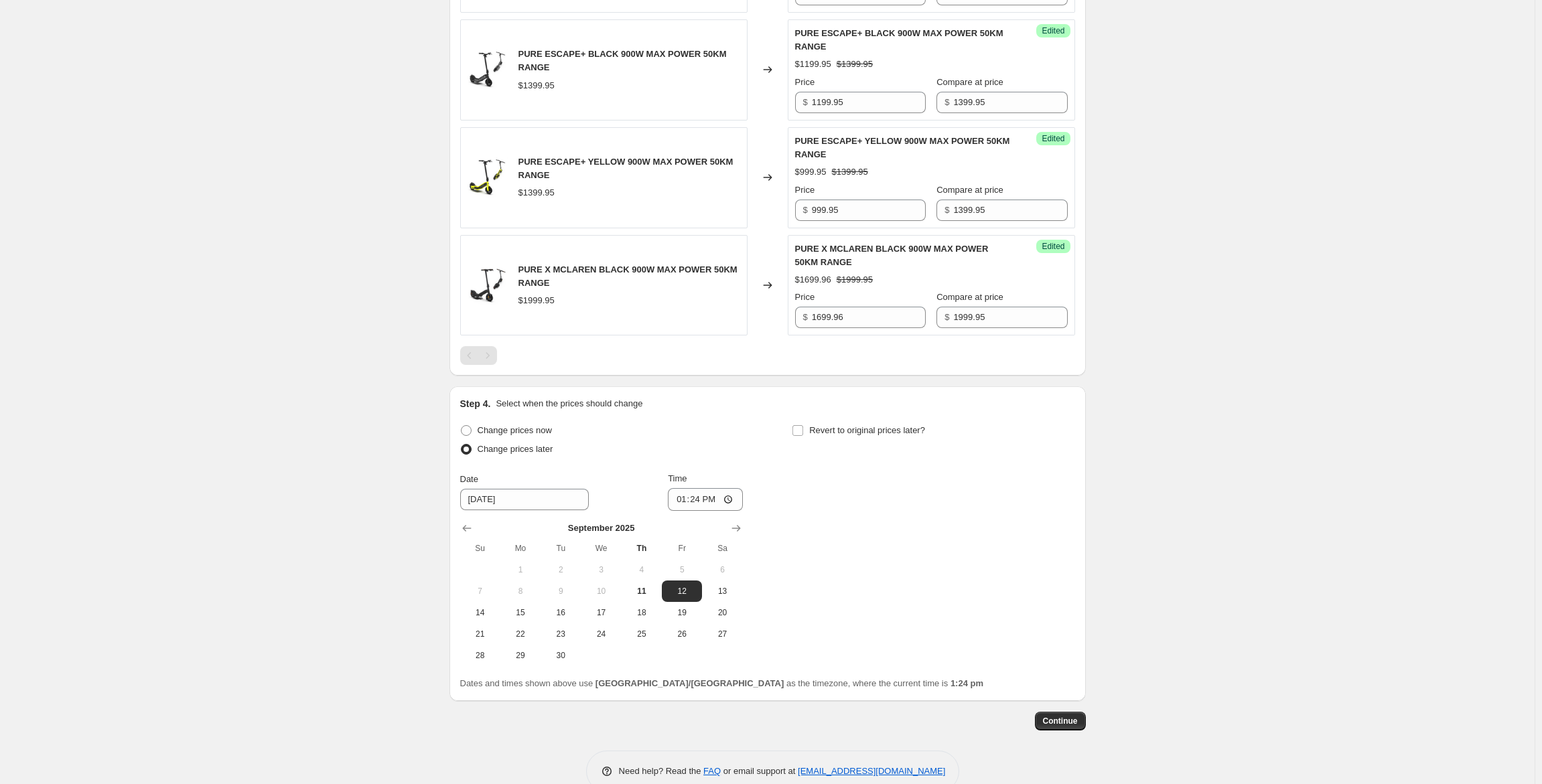
scroll to position [716, 0]
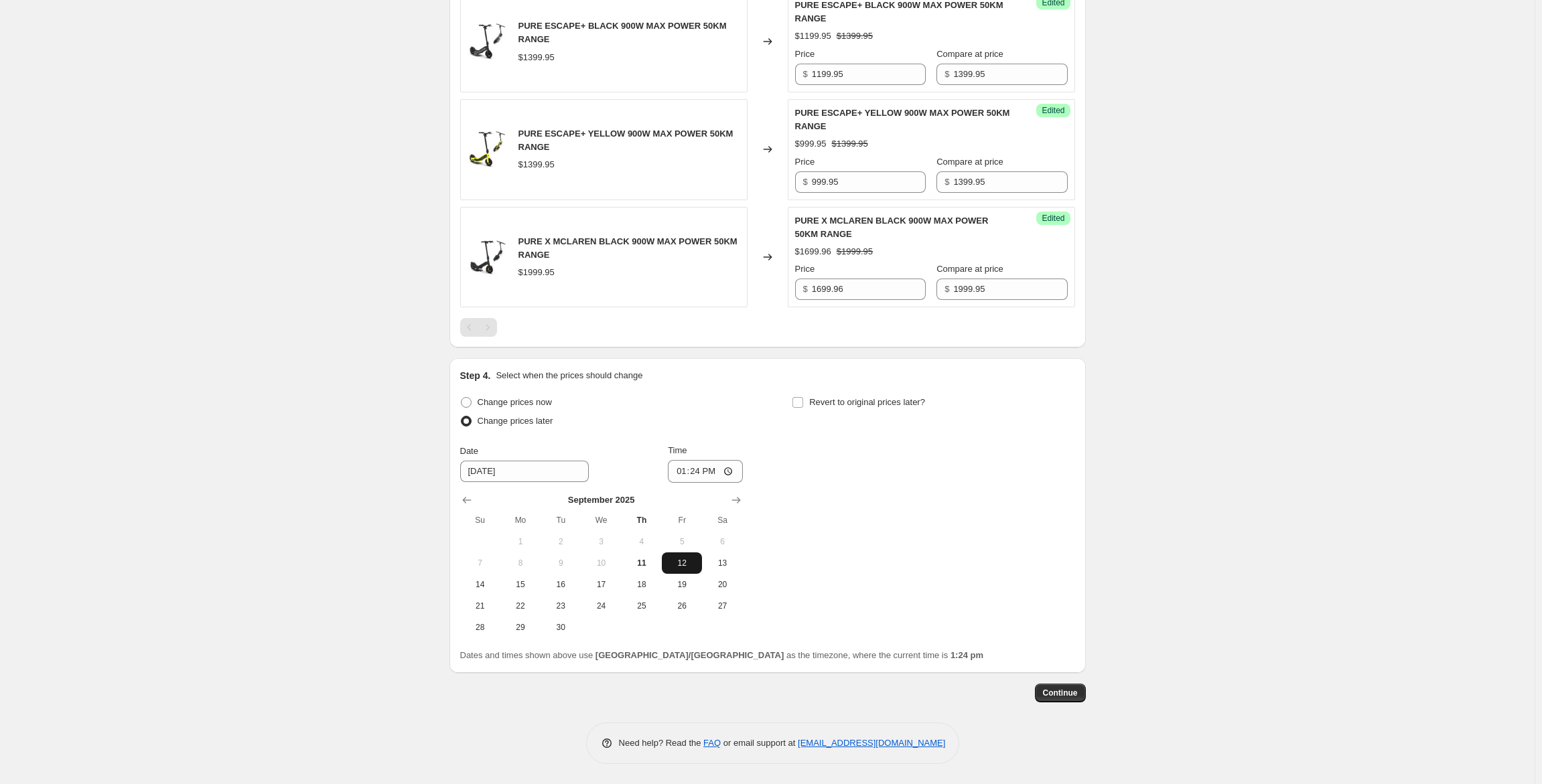
click at [679, 563] on span "12" at bounding box center [682, 562] width 29 height 10
click at [728, 474] on input "13:24" at bounding box center [705, 471] width 75 height 22
type input "00:00"
click at [881, 538] on div "Change prices now Change prices later Date [DATE] Time 00:00 [DATE] Su Mo Tu We…" at bounding box center [767, 515] width 615 height 245
click at [800, 403] on input "Revert to original prices later?" at bounding box center [797, 402] width 10 height 10
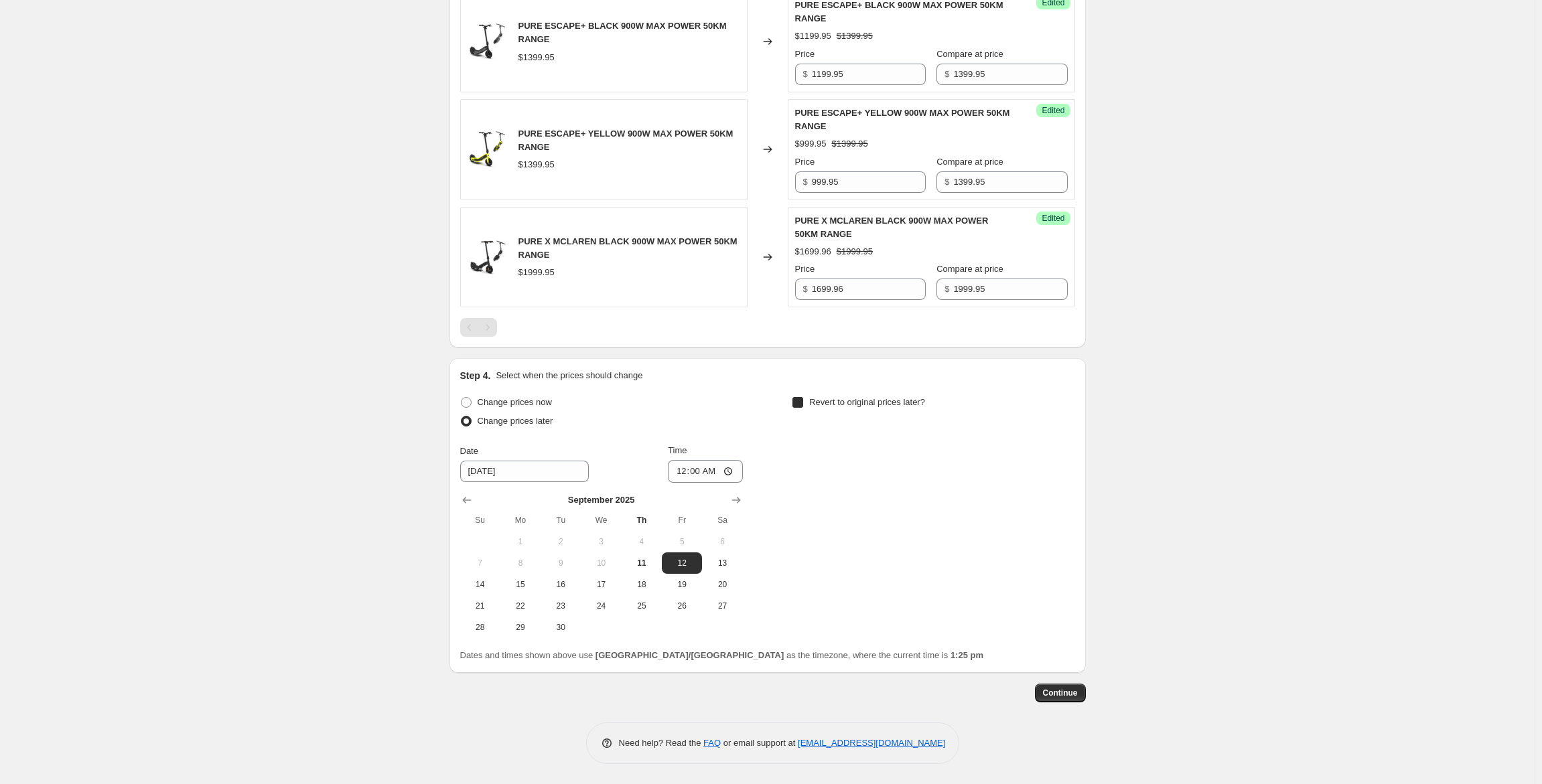
checkbox input "true"
click at [1436, 325] on div "Create new price [MEDICAL_DATA]. This page is ready Create new price [MEDICAL_D…" at bounding box center [767, 34] width 1534 height 1500
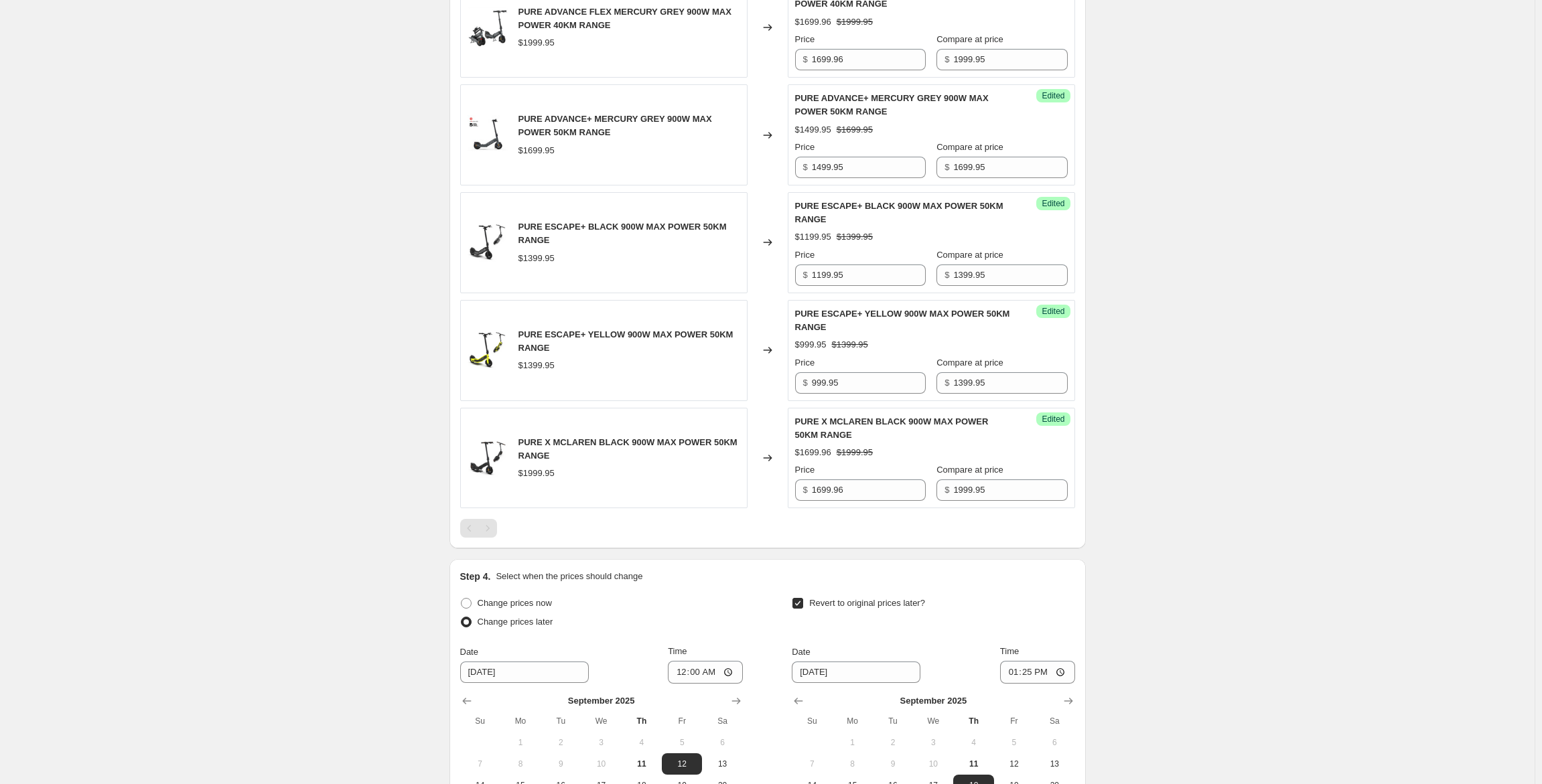
scroll to position [448, 0]
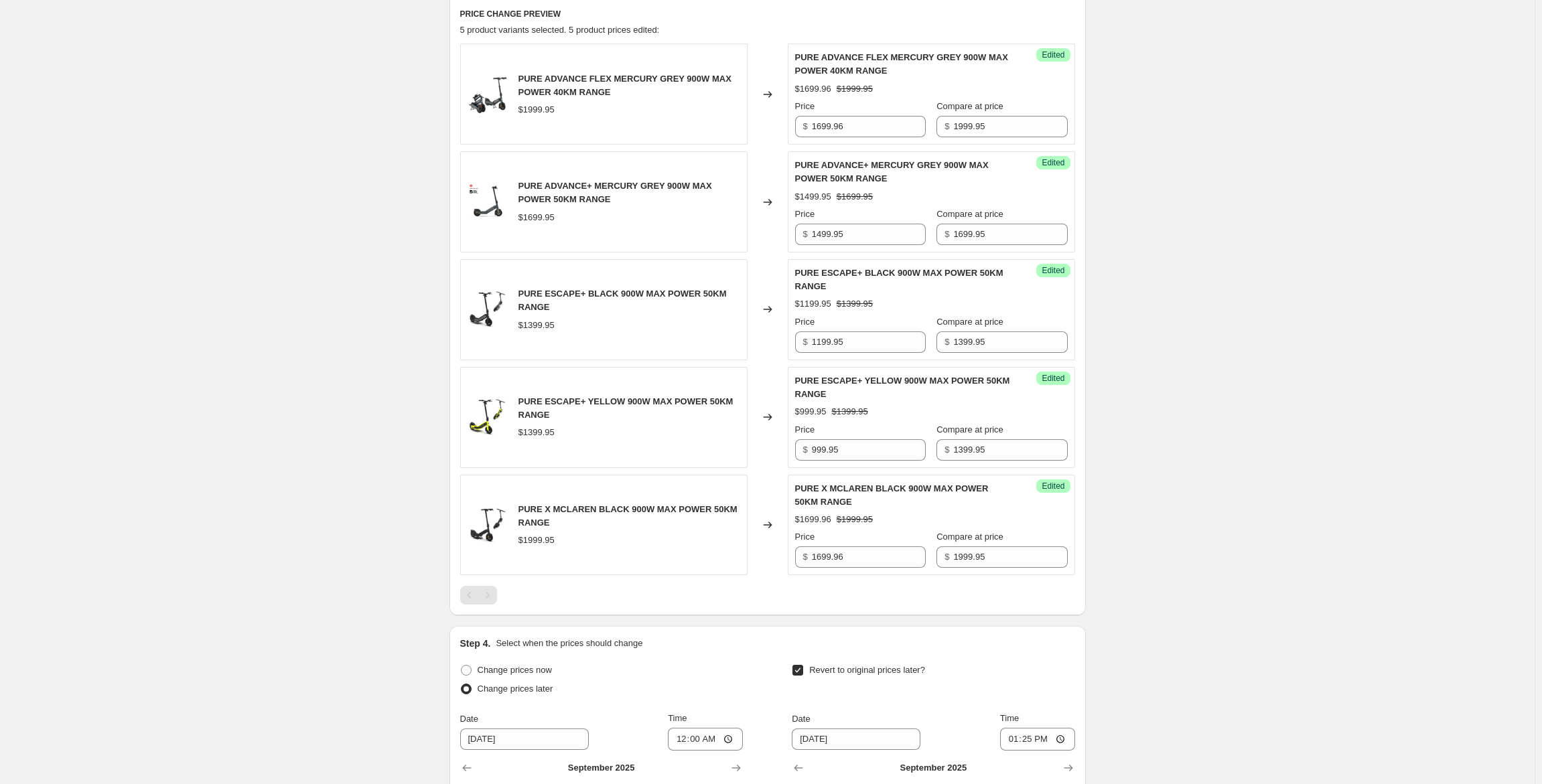
click at [1277, 481] on div "Create new price [MEDICAL_DATA]. This page is ready Create new price [MEDICAL_D…" at bounding box center [767, 301] width 1534 height 1500
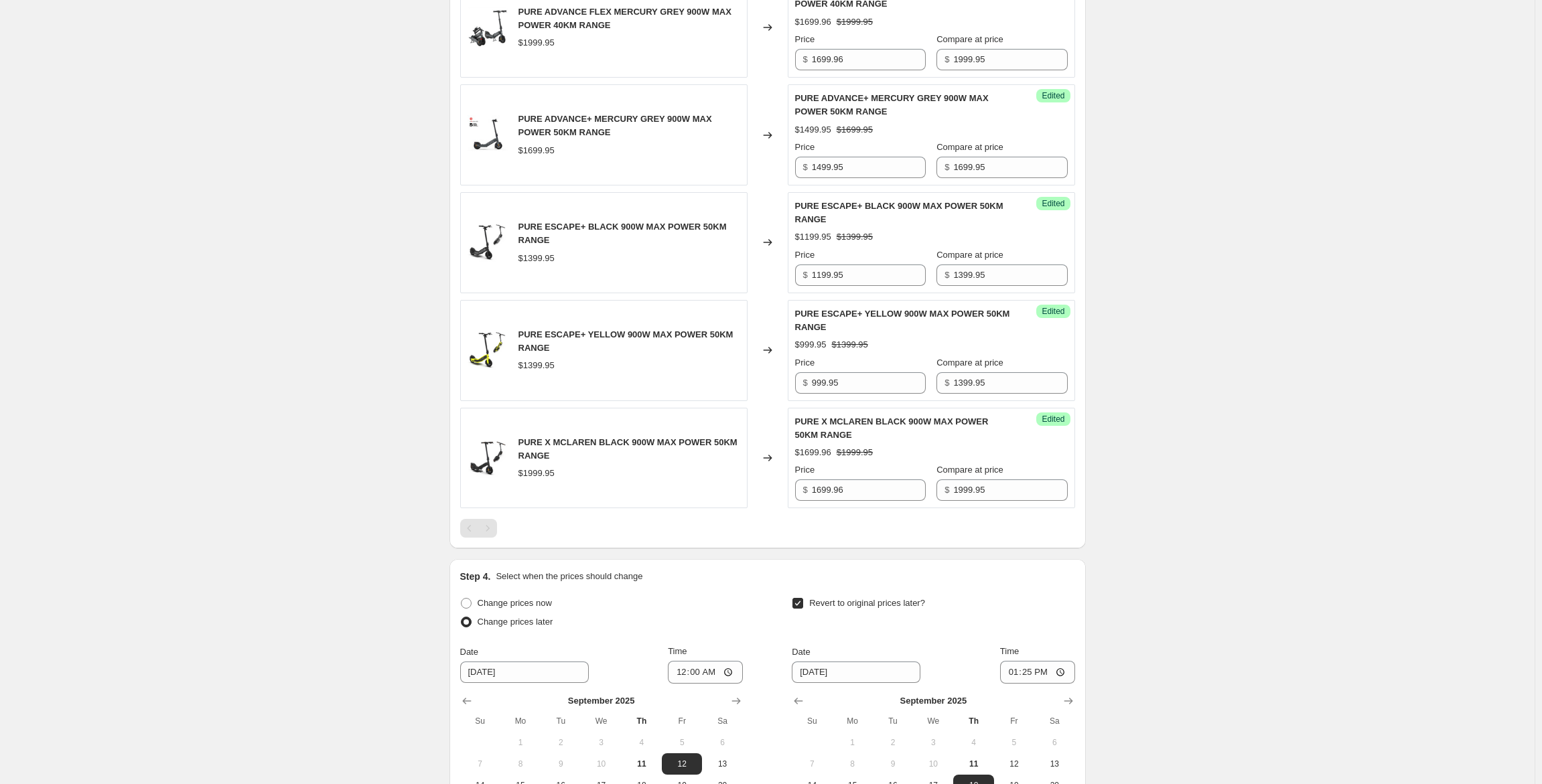
scroll to position [649, 0]
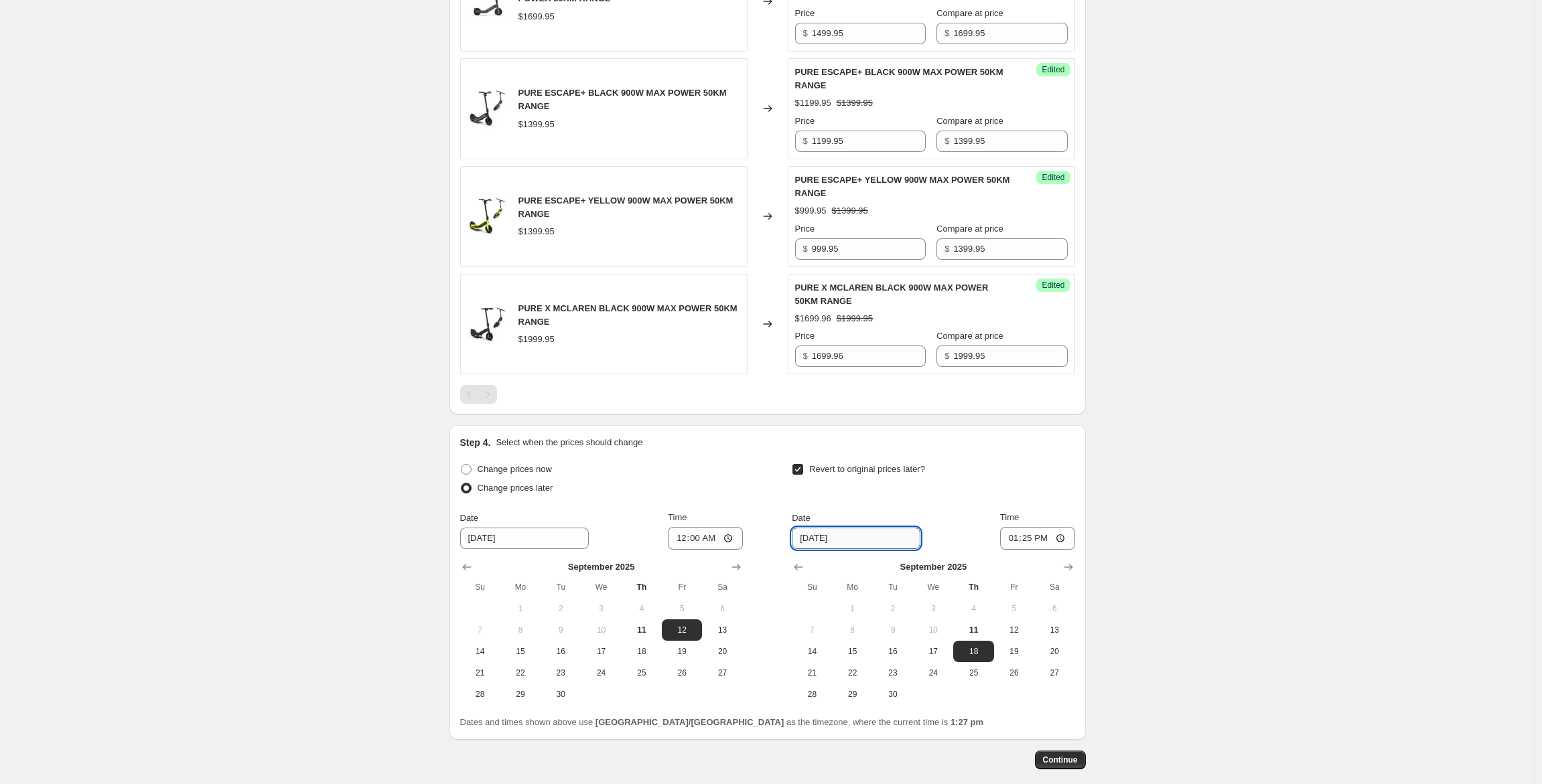
click at [854, 537] on input "[DATE]" at bounding box center [855, 538] width 129 height 22
click at [981, 679] on button "25" at bounding box center [973, 672] width 40 height 22
type input "[DATE]"
click at [1034, 538] on input "13:25" at bounding box center [1037, 538] width 75 height 22
type input "23:59"
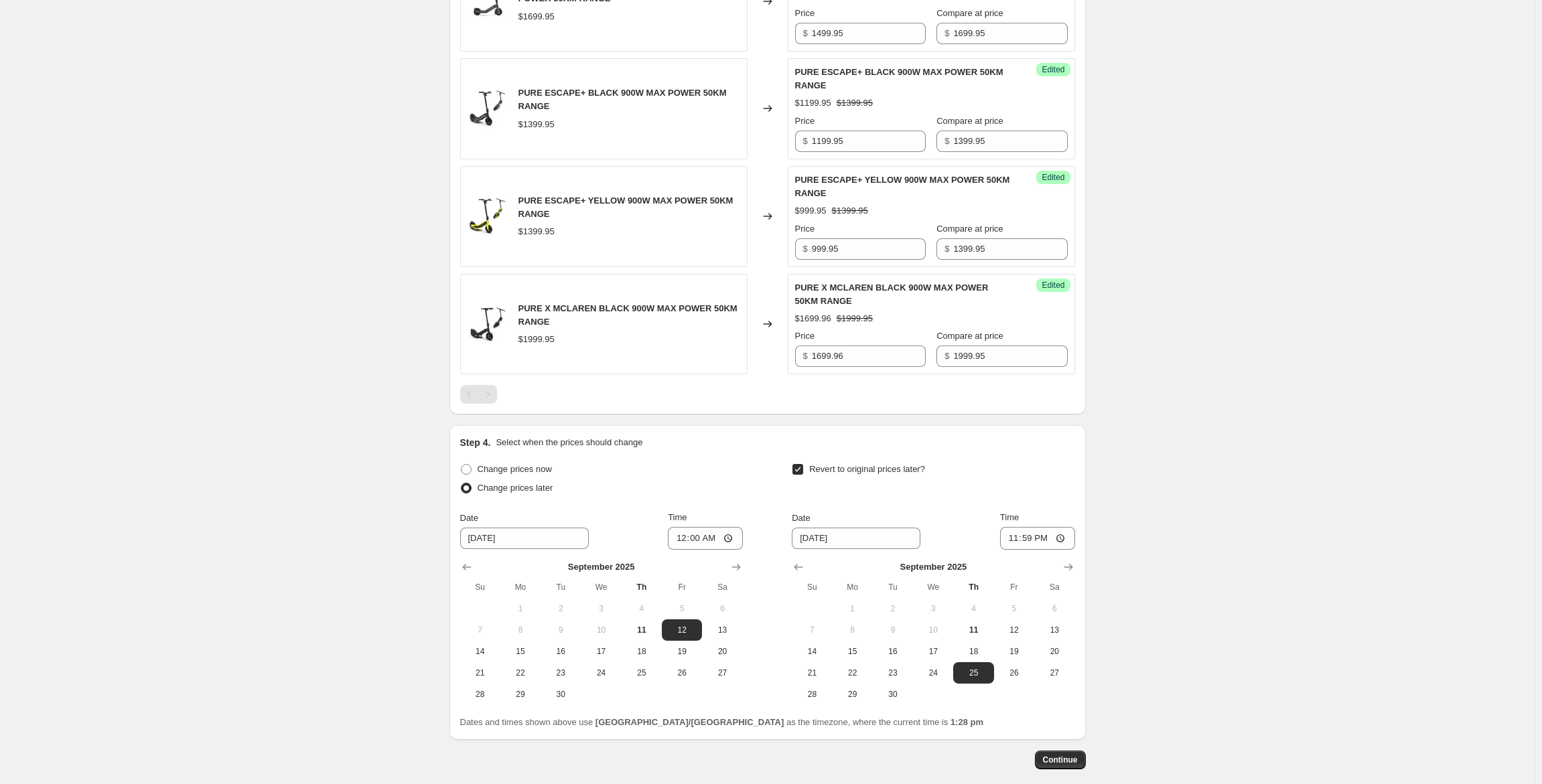
click at [1203, 513] on div "Create new price [MEDICAL_DATA]. This page is ready Create new price [MEDICAL_D…" at bounding box center [767, 100] width 1534 height 1500
click at [1241, 411] on div "Create new price [MEDICAL_DATA]. This page is ready Create new price [MEDICAL_D…" at bounding box center [767, 100] width 1534 height 1500
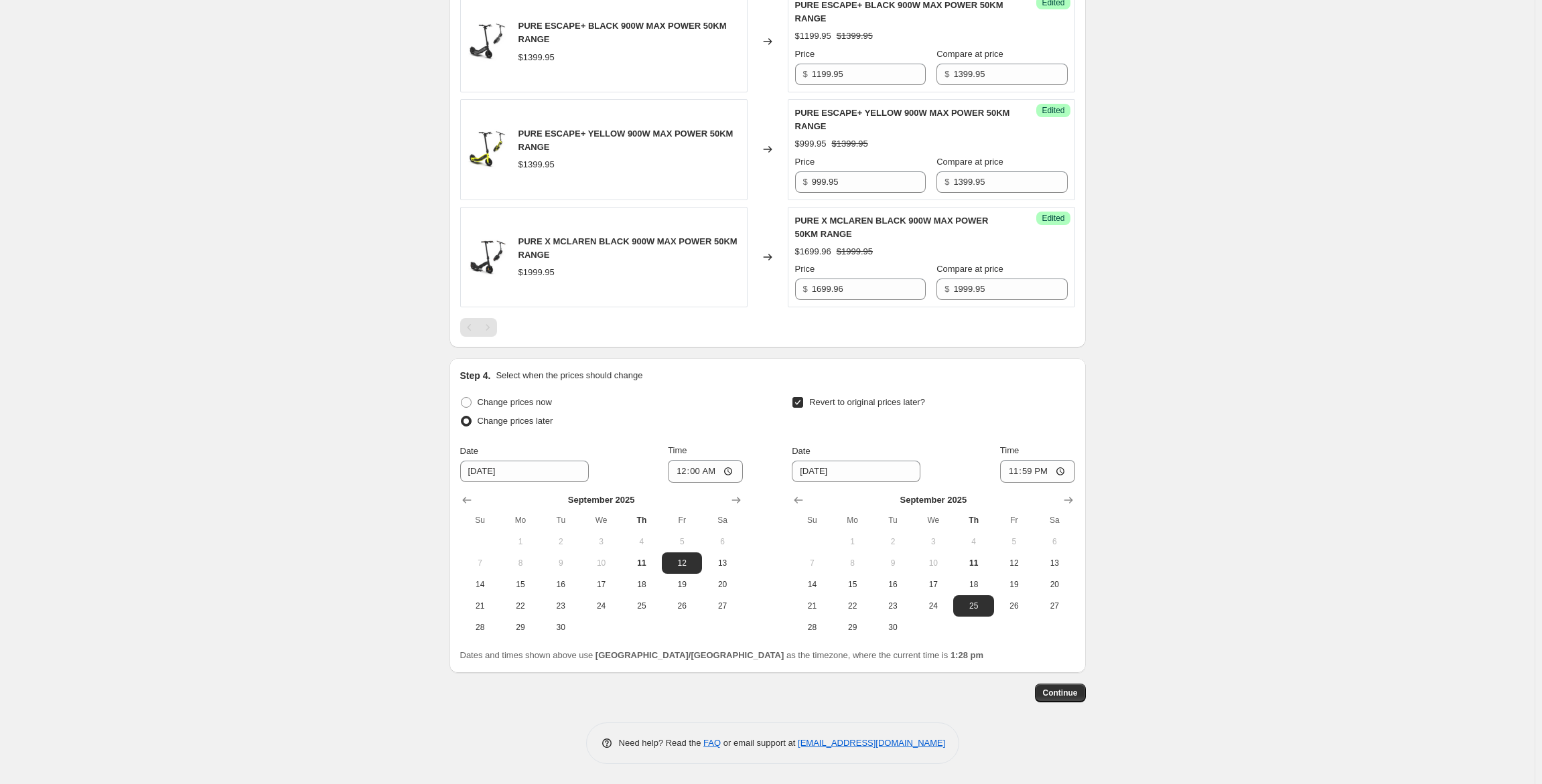
click at [1253, 560] on div "Create new price [MEDICAL_DATA]. This page is ready Create new price [MEDICAL_D…" at bounding box center [767, 34] width 1534 height 1500
click at [1061, 691] on span "Continue" at bounding box center [1060, 692] width 35 height 10
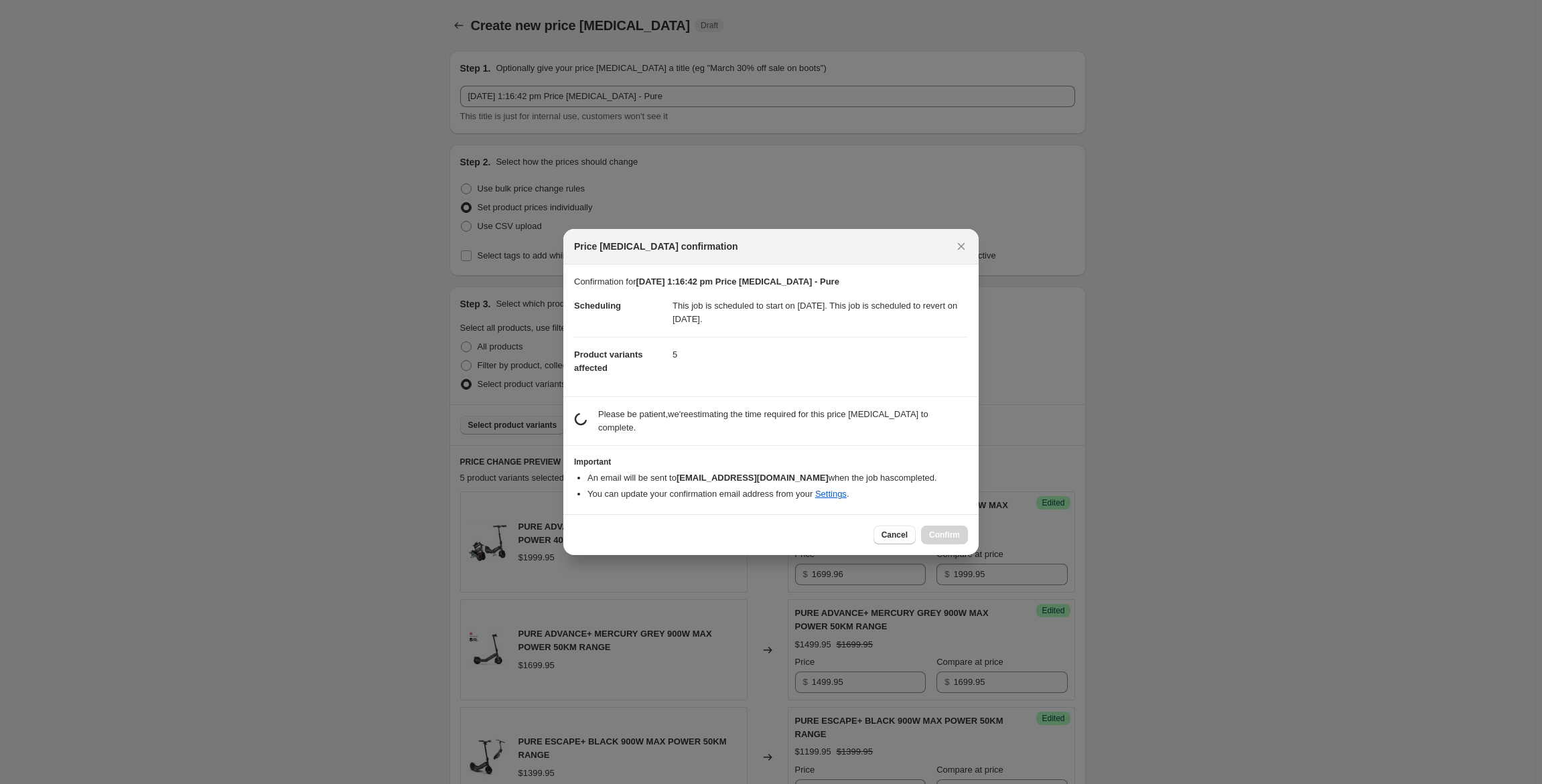
scroll to position [0, 0]
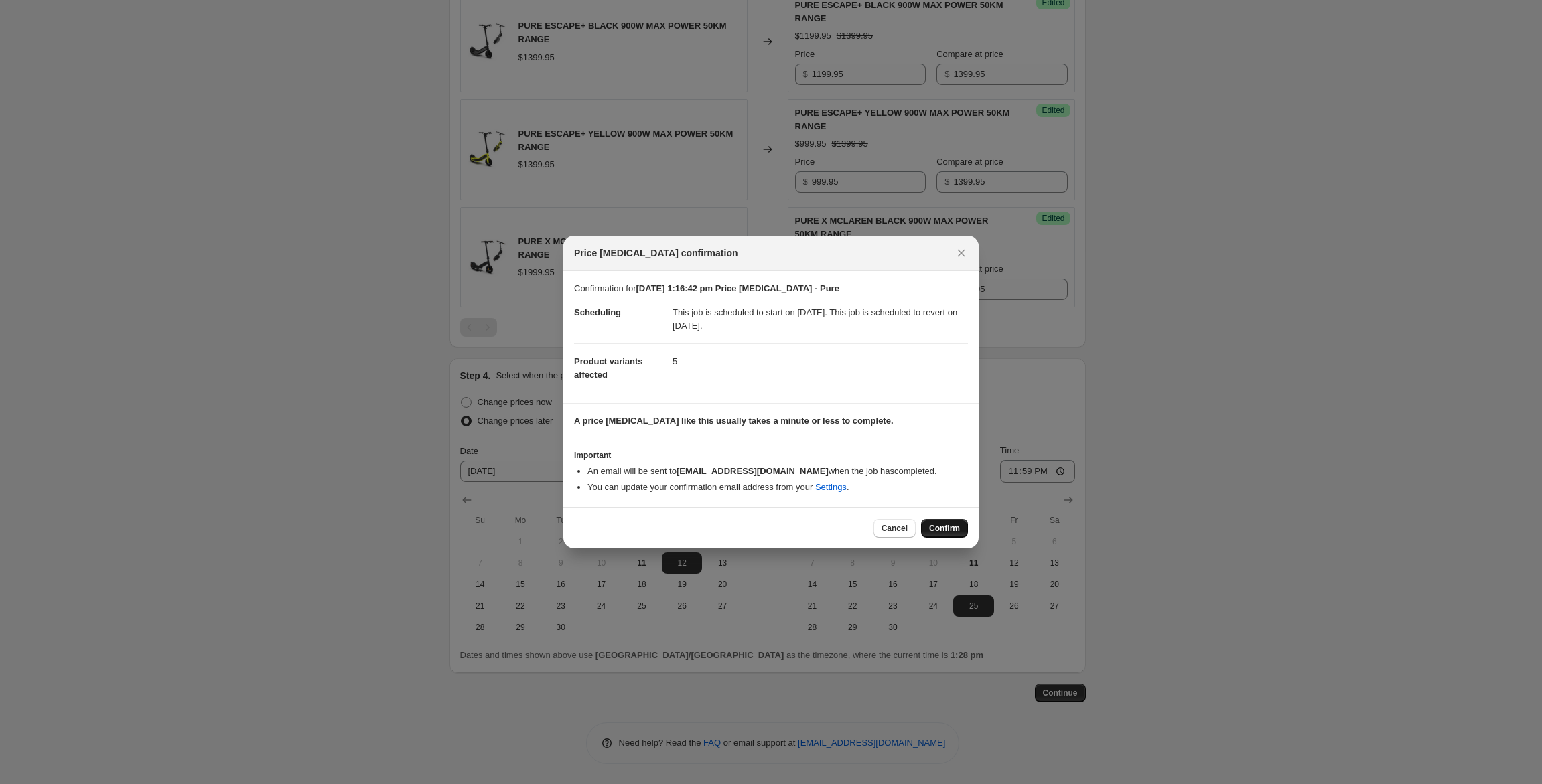
click at [945, 528] on span "Confirm" at bounding box center [945, 528] width 31 height 10
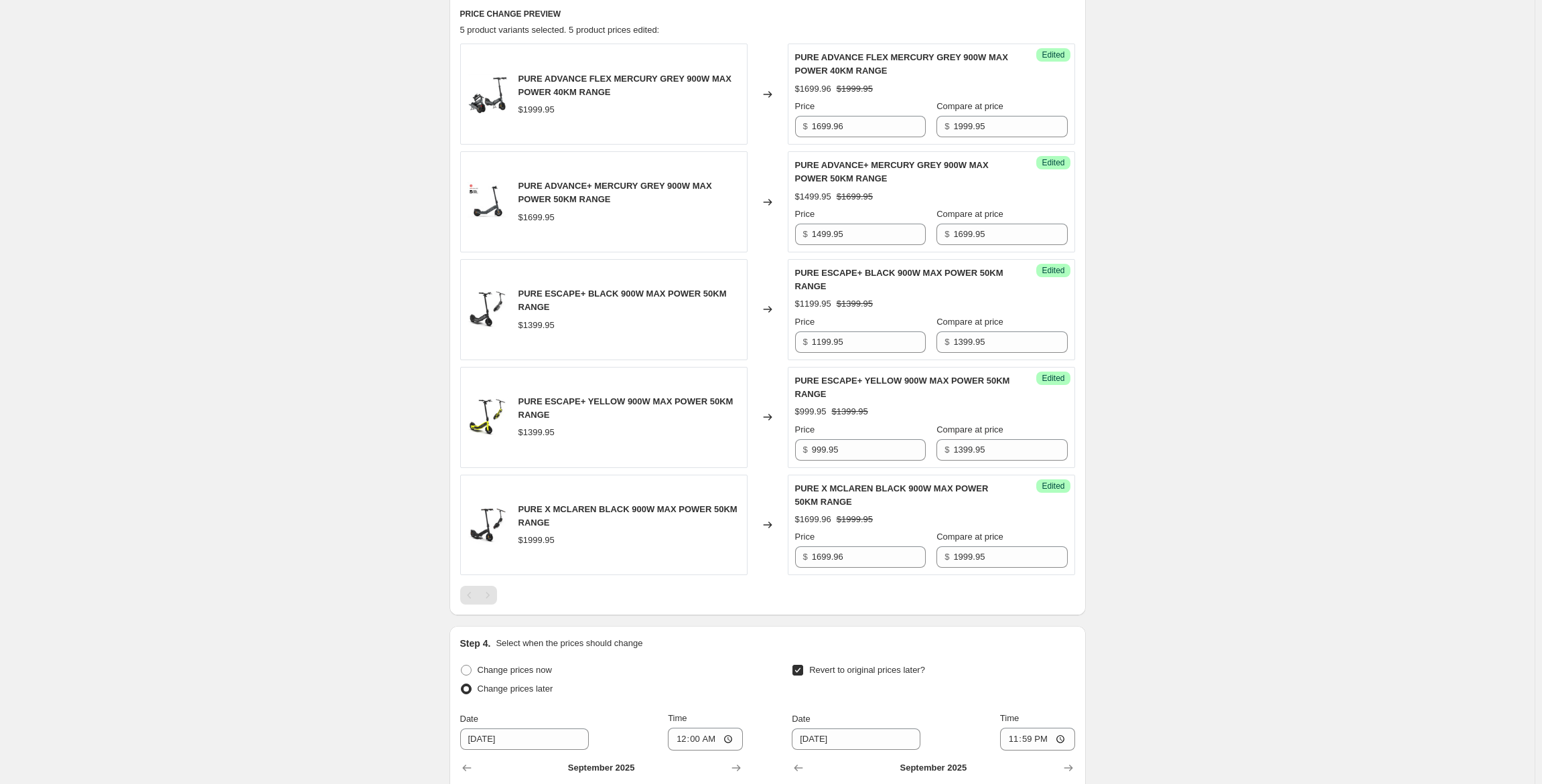
scroll to position [730, 0]
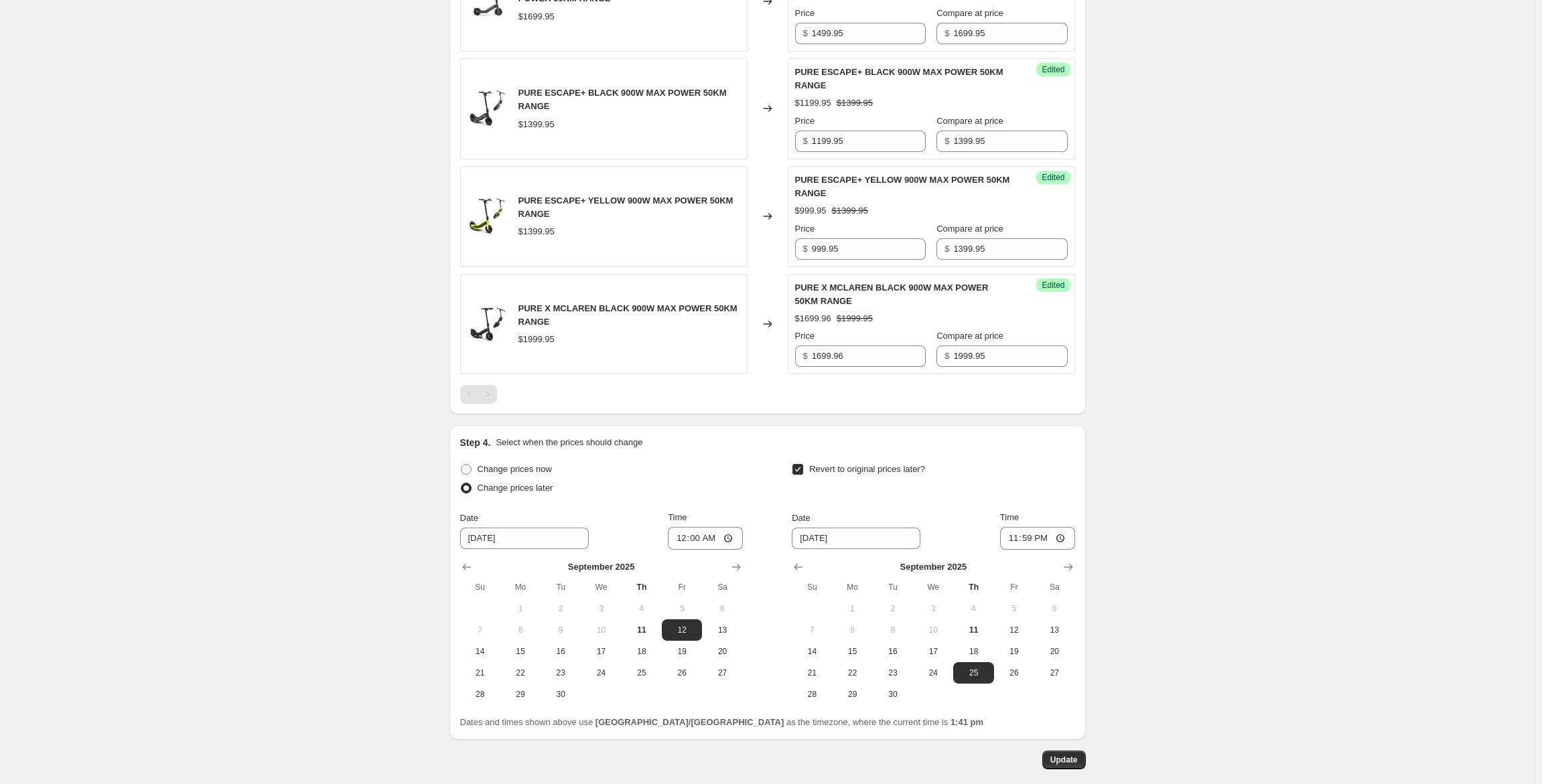
click at [153, 306] on div "[DATE] 1:16:42 pm Price [MEDICAL_DATA] - Pure. This page is ready [DATE] 1:16:4…" at bounding box center [767, 60] width 1534 height 1581
